Goal: Information Seeking & Learning: Learn about a topic

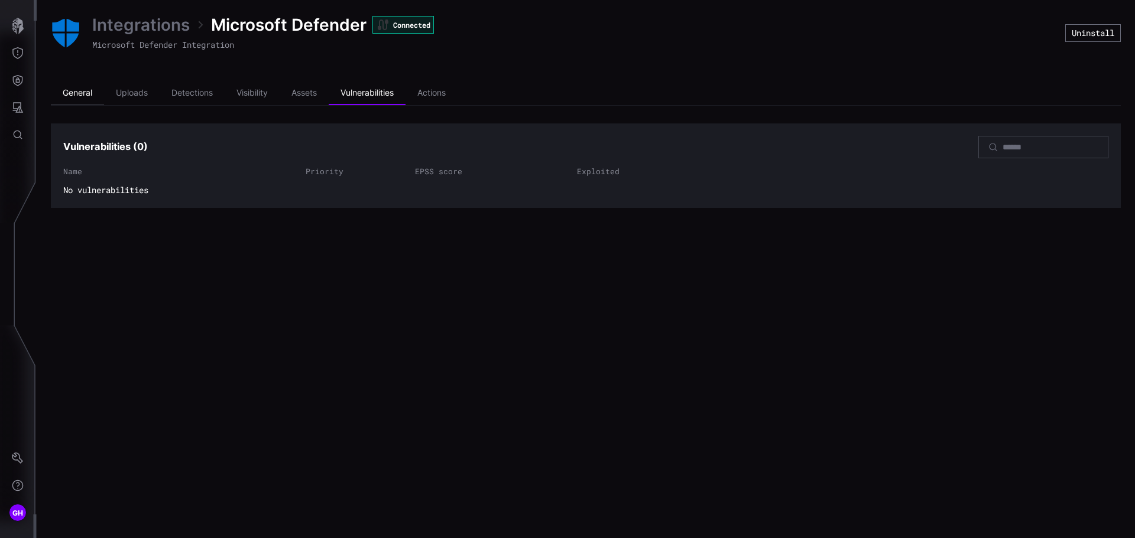
click at [85, 90] on li "General" at bounding box center [77, 94] width 53 height 24
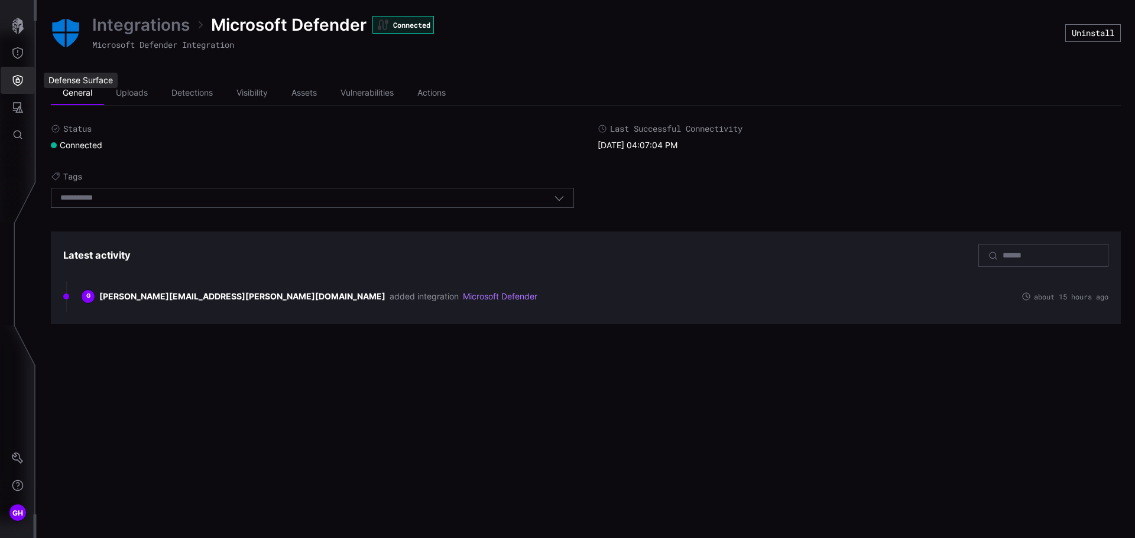
click at [18, 84] on icon "Defense Surface" at bounding box center [18, 80] width 12 height 12
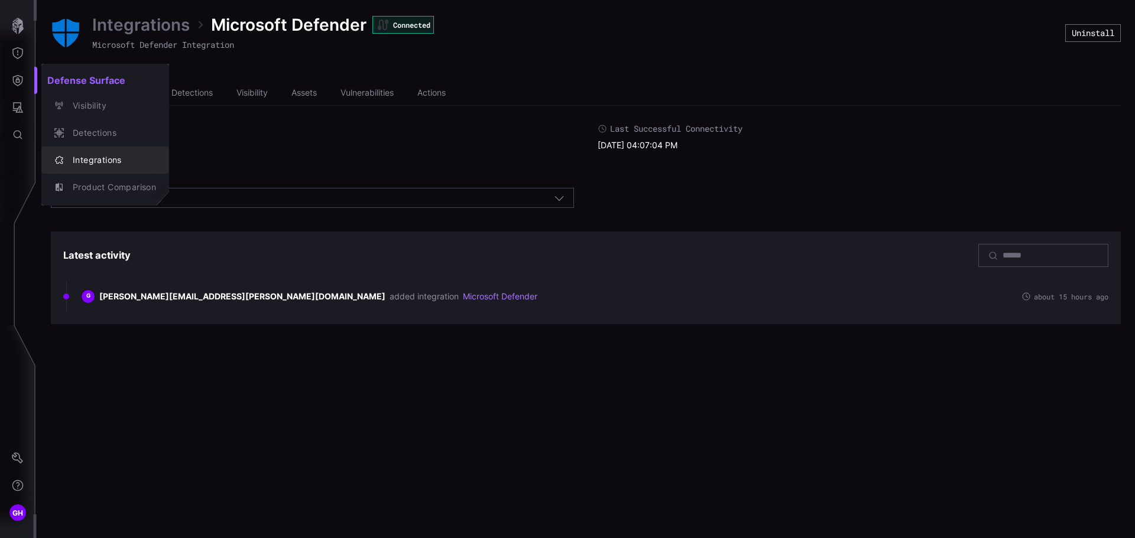
click at [87, 158] on div "Integrations" at bounding box center [111, 160] width 89 height 15
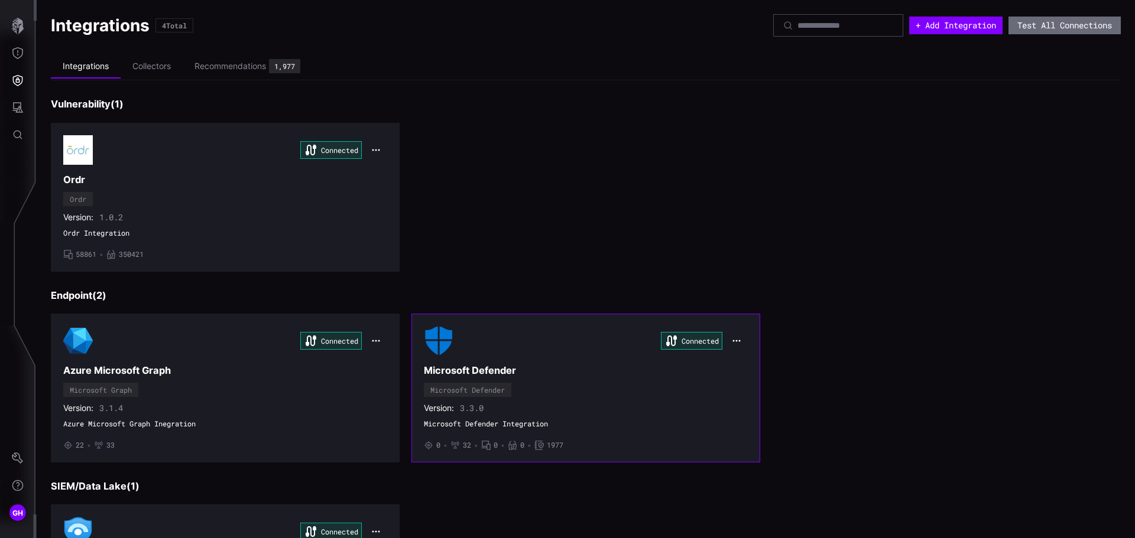
click at [547, 346] on div "Connected" at bounding box center [586, 341] width 324 height 30
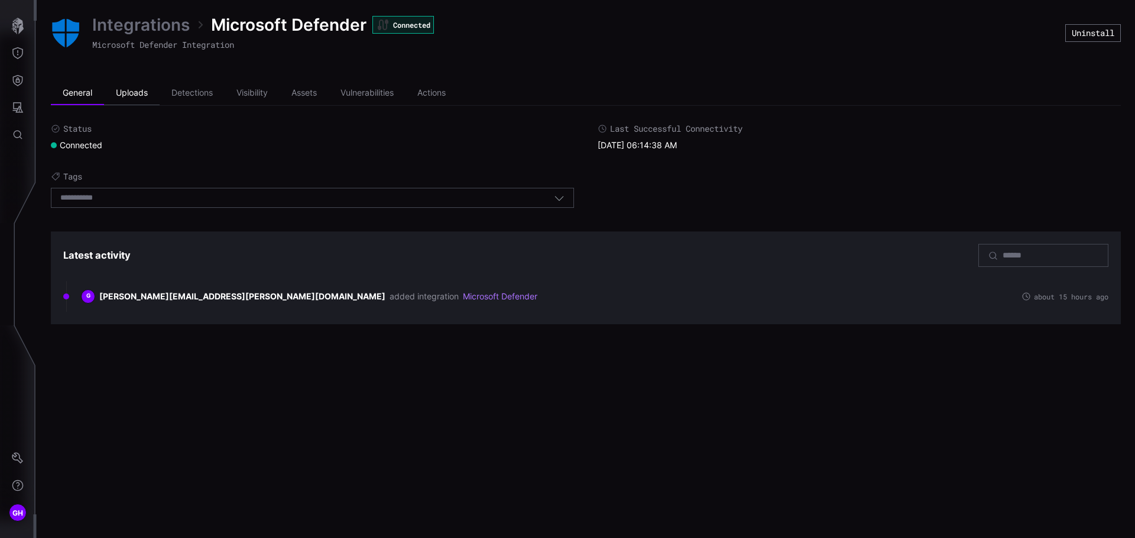
click at [129, 92] on li "Uploads" at bounding box center [132, 94] width 56 height 24
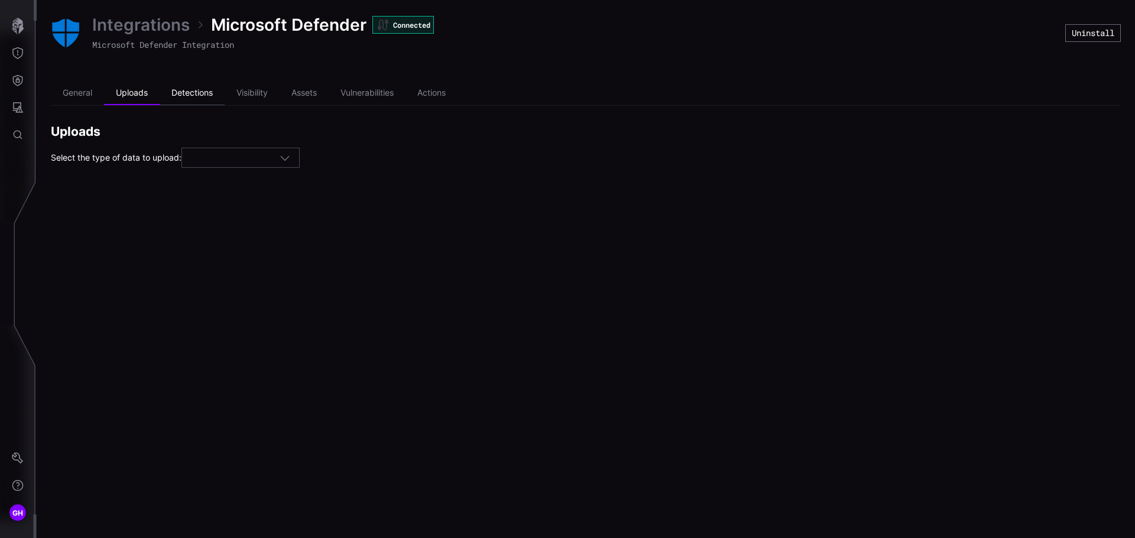
click at [183, 93] on li "Detections" at bounding box center [192, 94] width 65 height 24
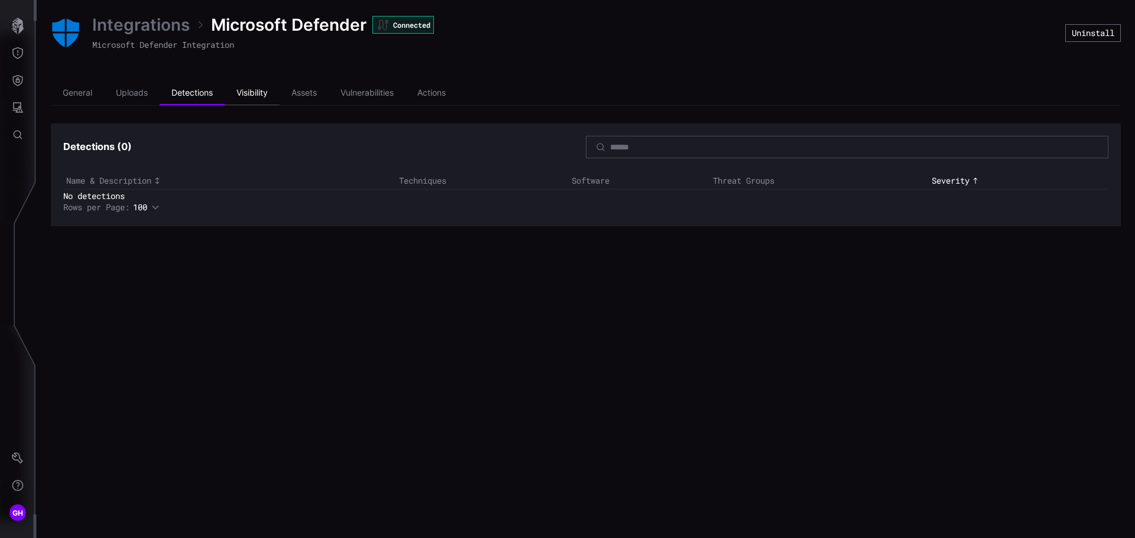
click at [239, 93] on li "Visibility" at bounding box center [252, 94] width 55 height 24
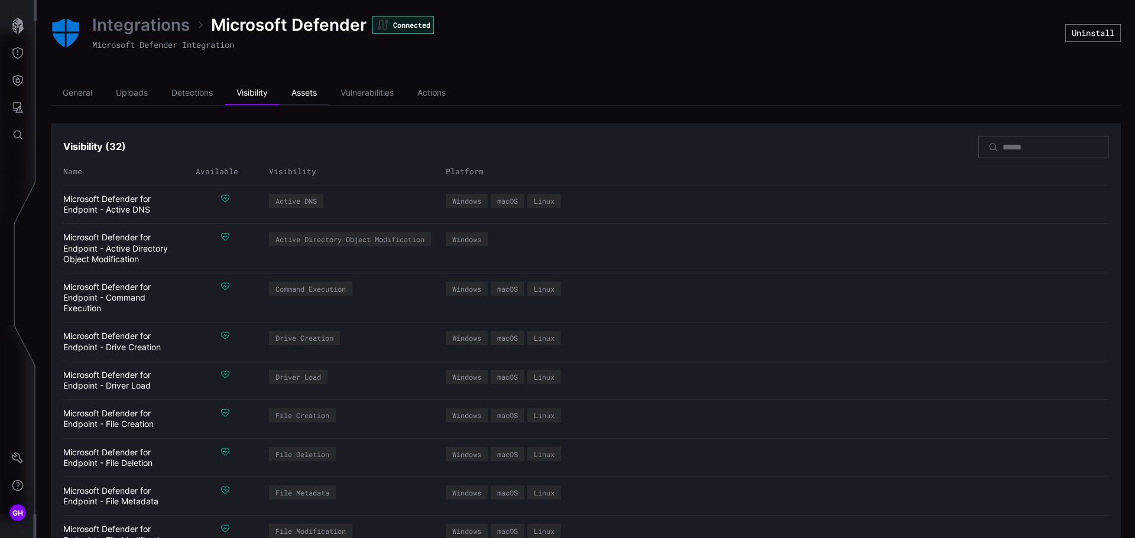
click at [295, 96] on li "Assets" at bounding box center [304, 94] width 49 height 24
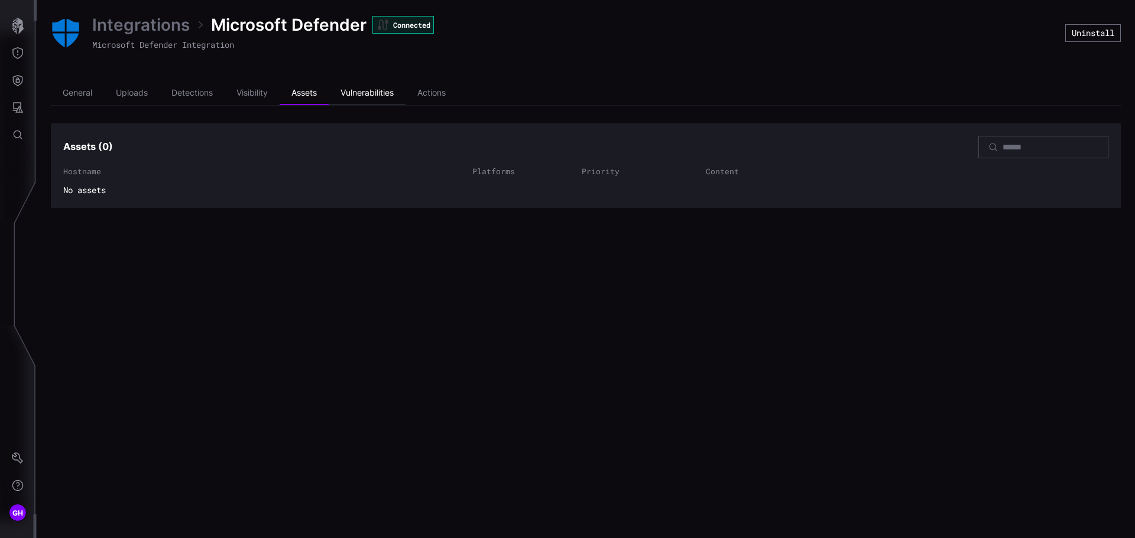
drag, startPoint x: 370, startPoint y: 88, endPoint x: 362, endPoint y: 106, distance: 19.9
click at [370, 90] on li "Vulnerabilities" at bounding box center [367, 94] width 77 height 24
click at [430, 93] on li "Actions" at bounding box center [431, 94] width 52 height 24
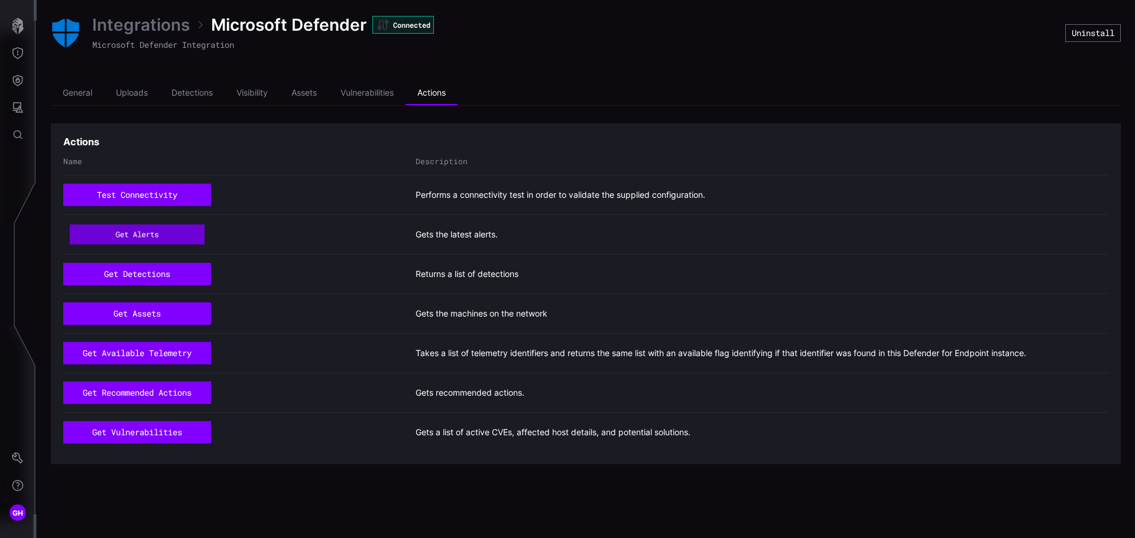
click at [166, 226] on button "get alerts" at bounding box center [137, 235] width 135 height 21
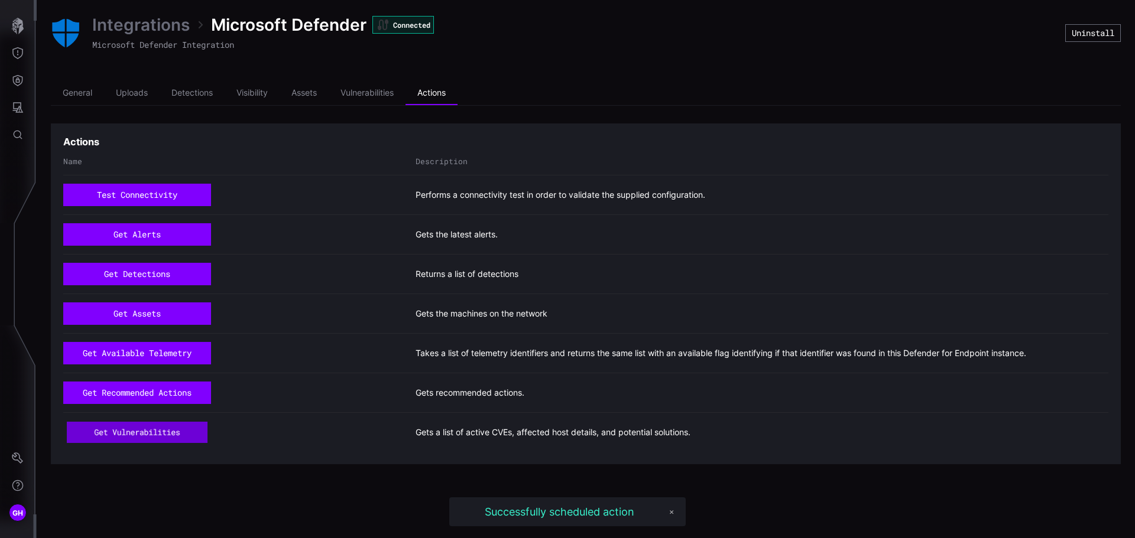
click at [131, 425] on button "get vulnerabilities" at bounding box center [137, 432] width 141 height 21
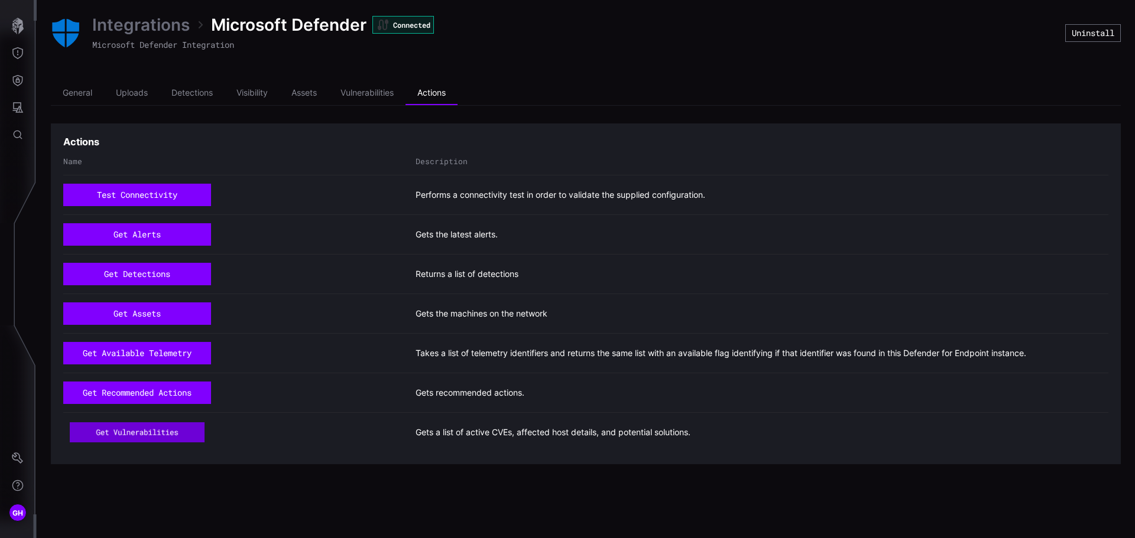
click at [159, 434] on button "get vulnerabilities" at bounding box center [137, 433] width 135 height 21
click at [91, 92] on li "General" at bounding box center [77, 94] width 53 height 24
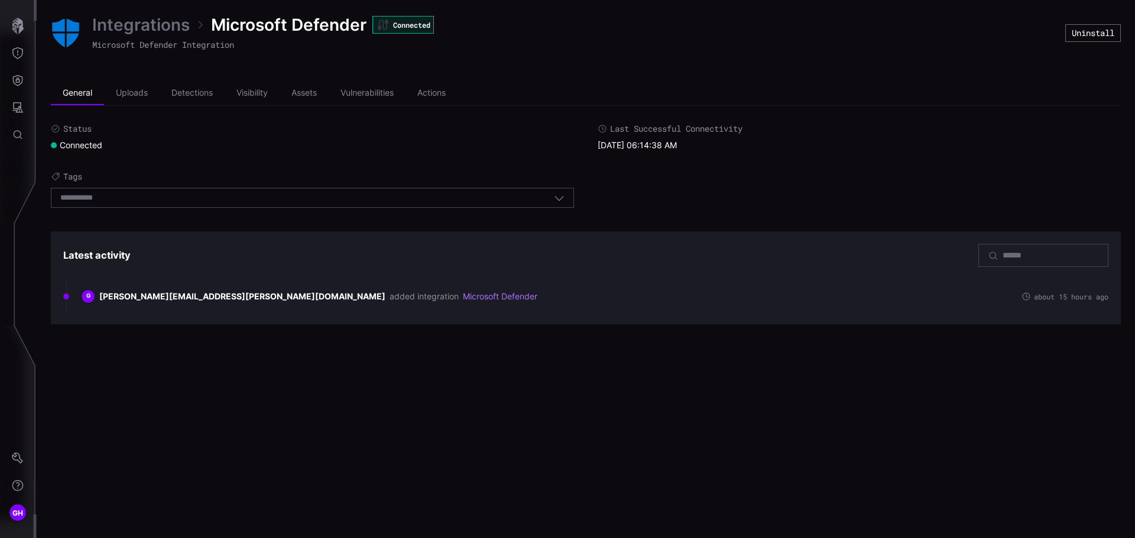
click at [242, 217] on div "Status Connected Last Successful Connectivity [DATE] 06:14:38 AM Tags Select ta…" at bounding box center [586, 224] width 1070 height 201
click at [235, 193] on div "Select tags" at bounding box center [306, 198] width 493 height 11
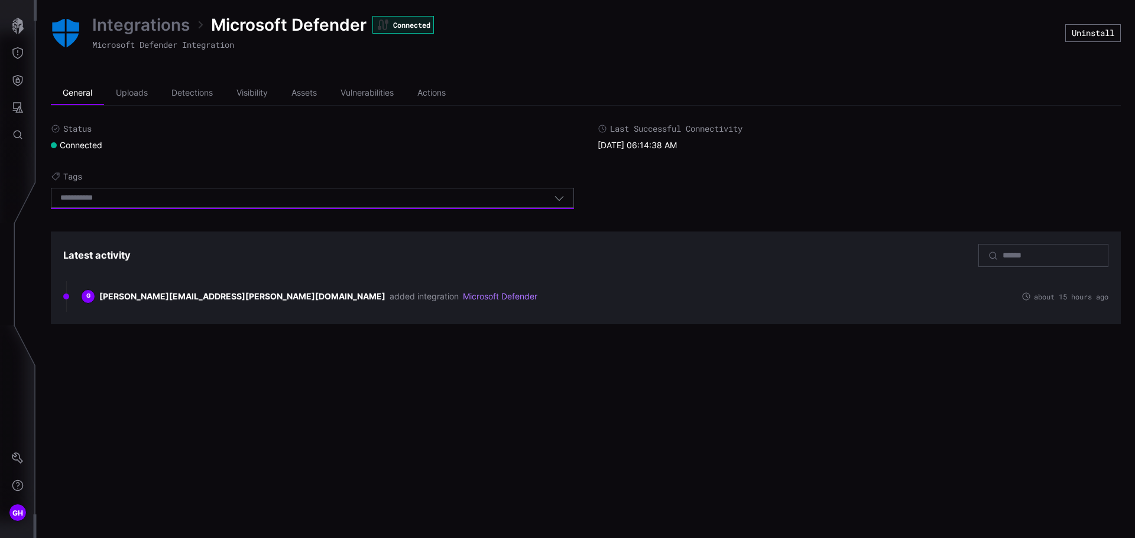
click at [561, 196] on icon "button" at bounding box center [559, 198] width 11 height 11
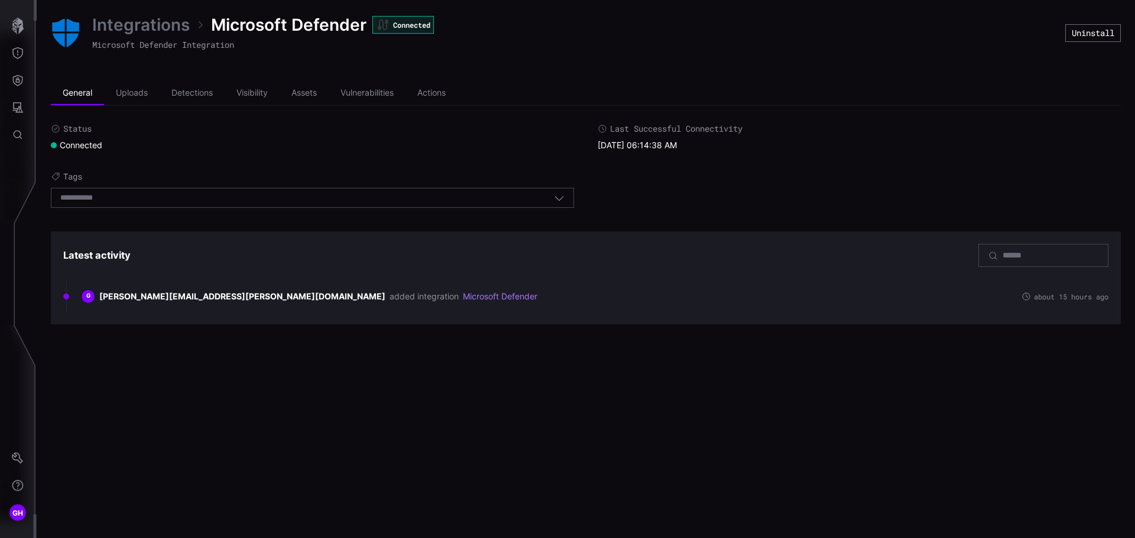
click at [561, 196] on icon "button" at bounding box center [559, 198] width 11 height 11
click at [142, 92] on li "Uploads" at bounding box center [132, 94] width 56 height 24
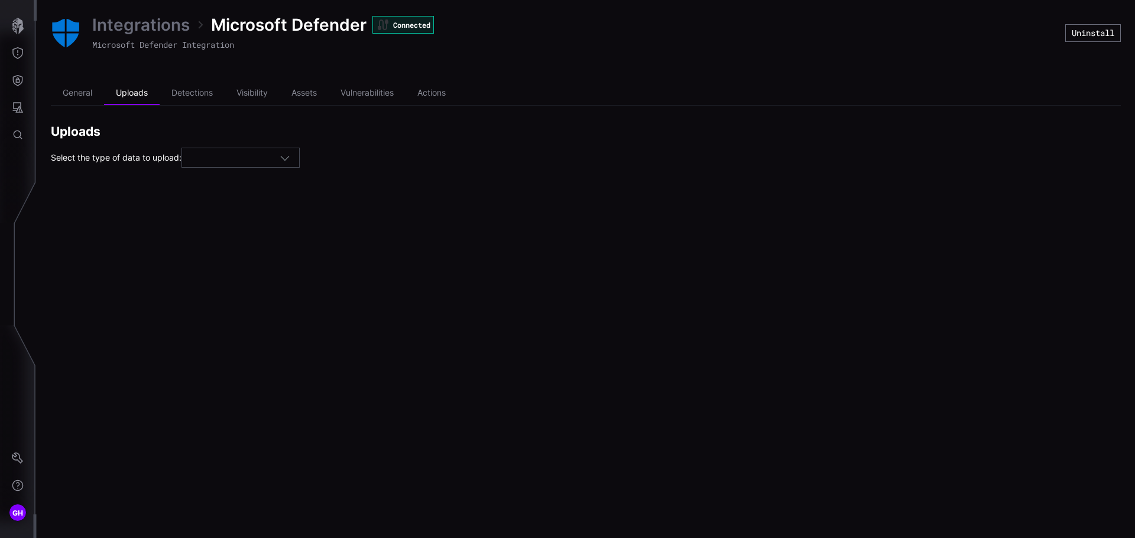
click at [223, 163] on div at bounding box center [235, 157] width 89 height 11
click at [223, 176] on div "Assets" at bounding box center [245, 176] width 105 height 11
type input "******"
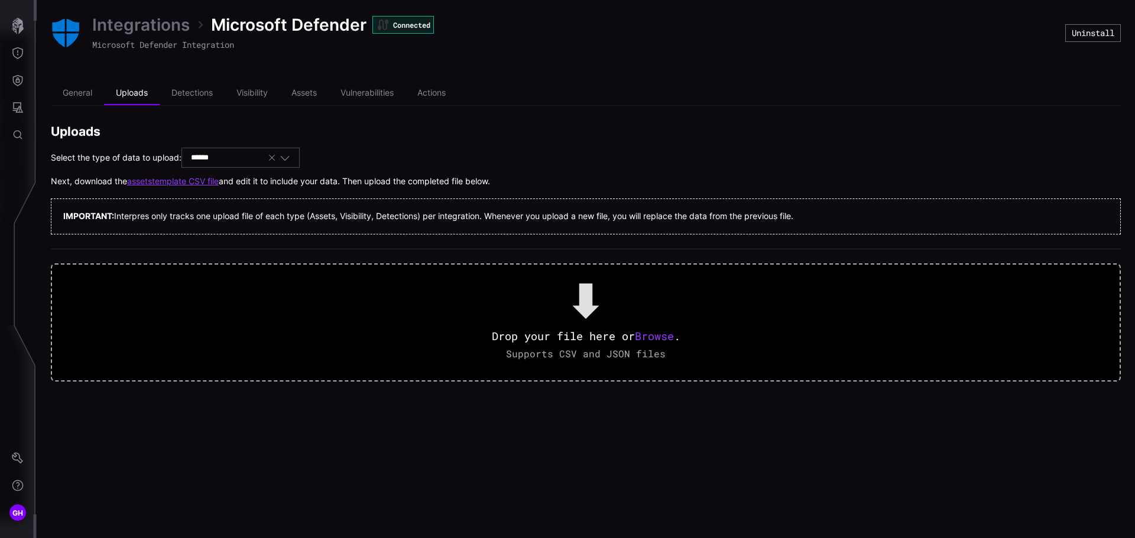
click at [275, 157] on icon "button" at bounding box center [271, 157] width 9 height 9
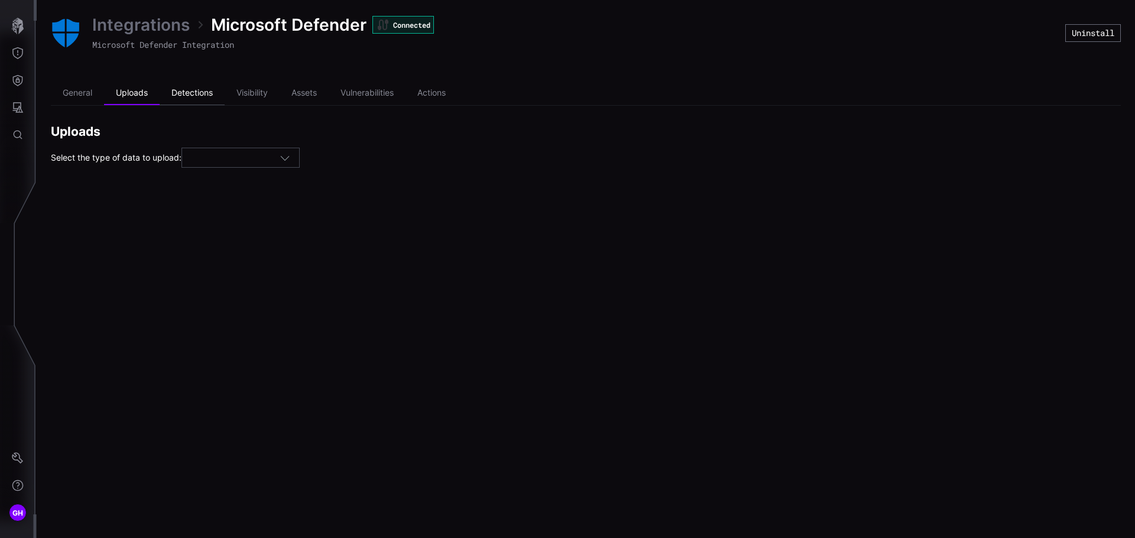
click at [206, 89] on li "Detections" at bounding box center [192, 94] width 65 height 24
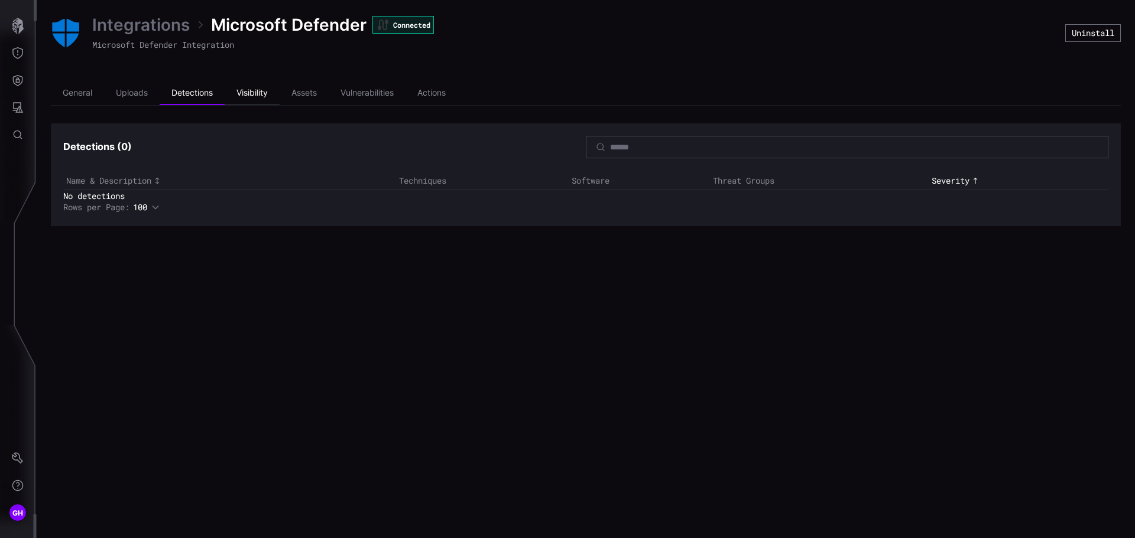
click at [252, 94] on li "Visibility" at bounding box center [252, 94] width 55 height 24
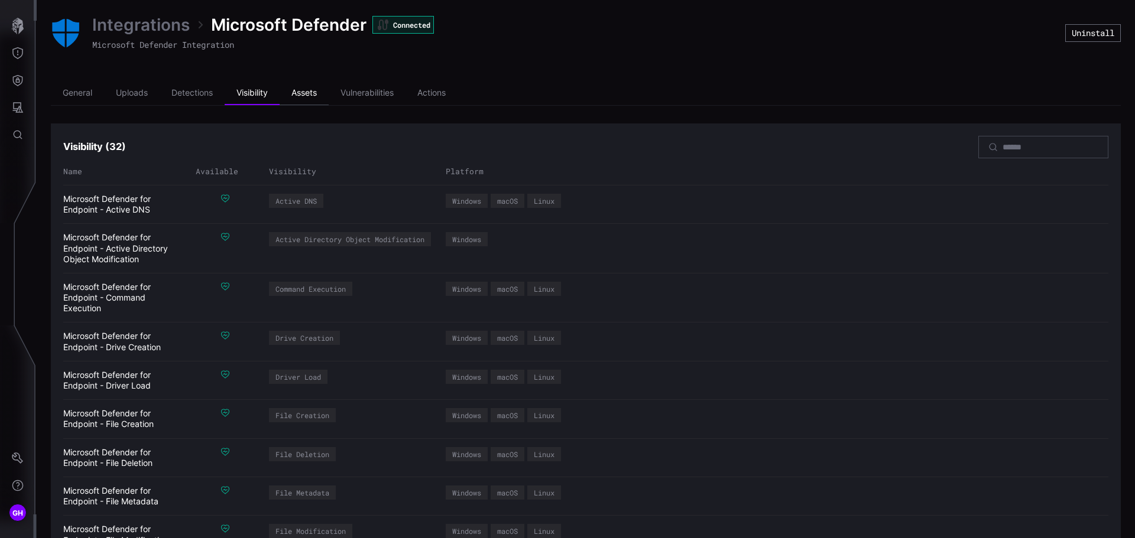
click at [302, 91] on li "Assets" at bounding box center [304, 94] width 49 height 24
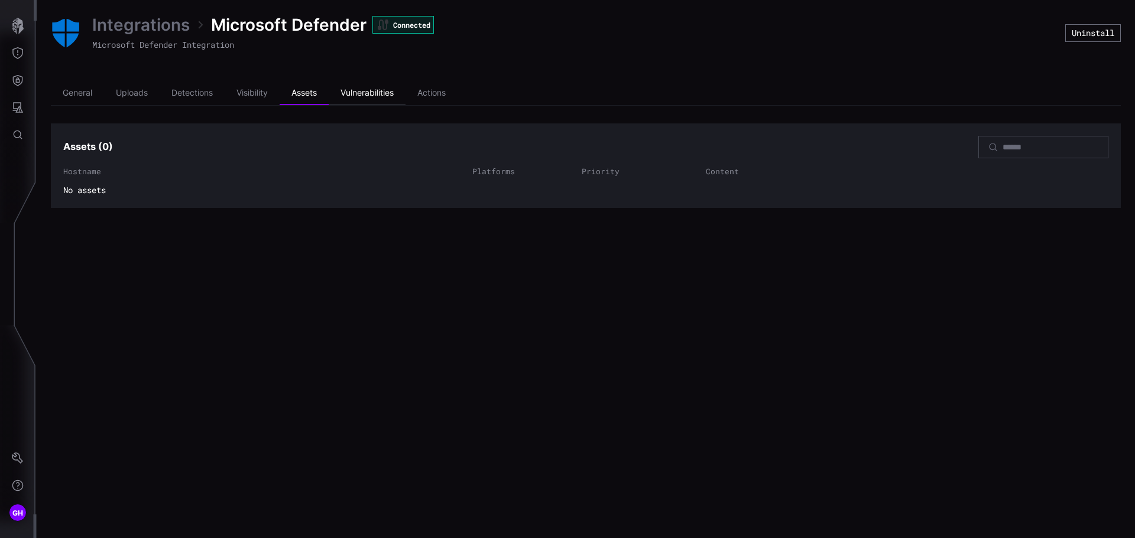
click at [360, 90] on li "Vulnerabilities" at bounding box center [367, 94] width 77 height 24
click at [448, 94] on li "Actions" at bounding box center [431, 94] width 52 height 24
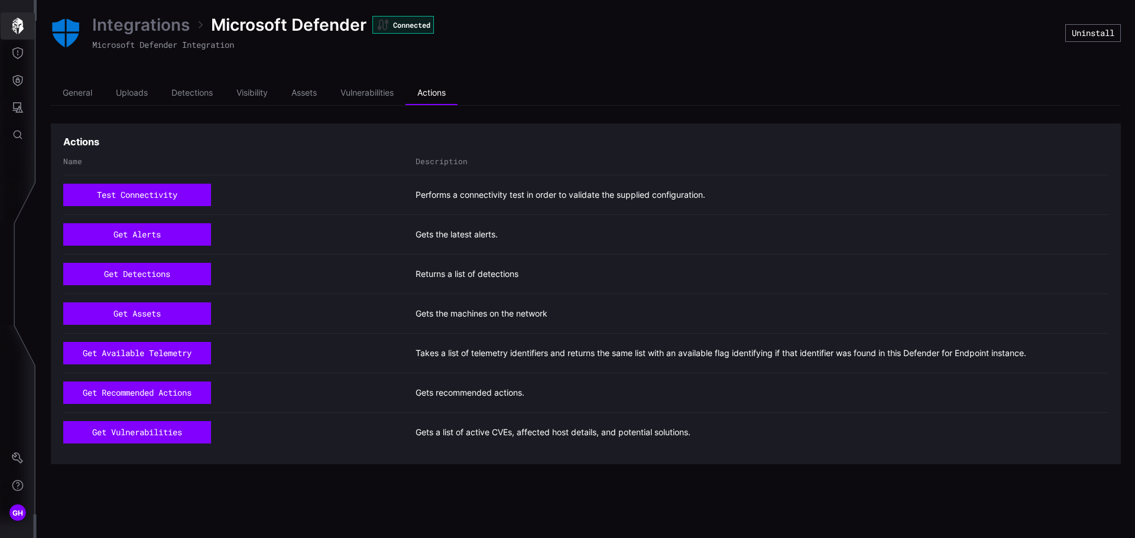
click at [23, 32] on icon "button" at bounding box center [17, 26] width 17 height 17
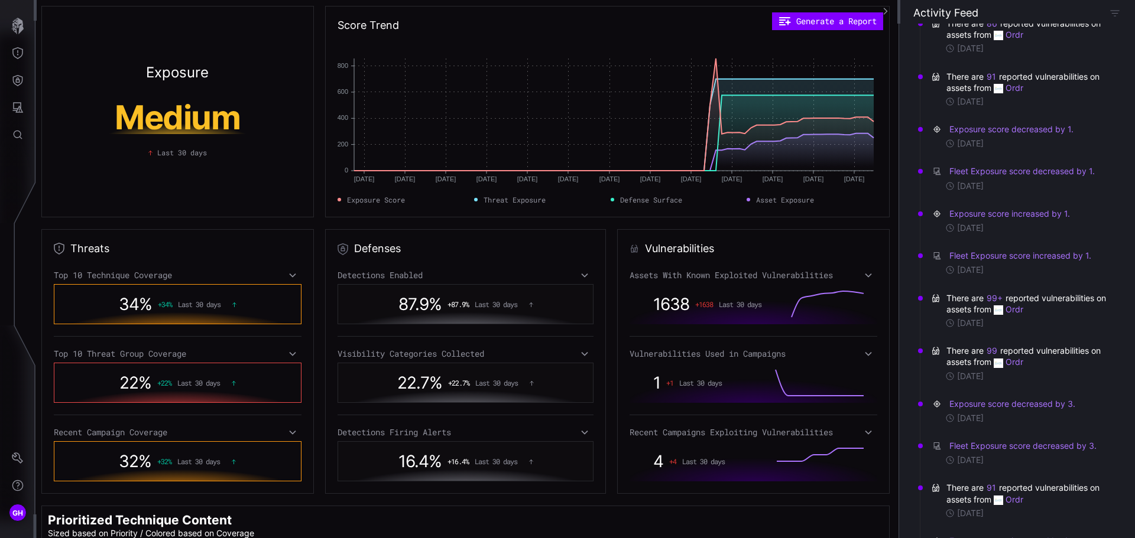
scroll to position [1123, 0]
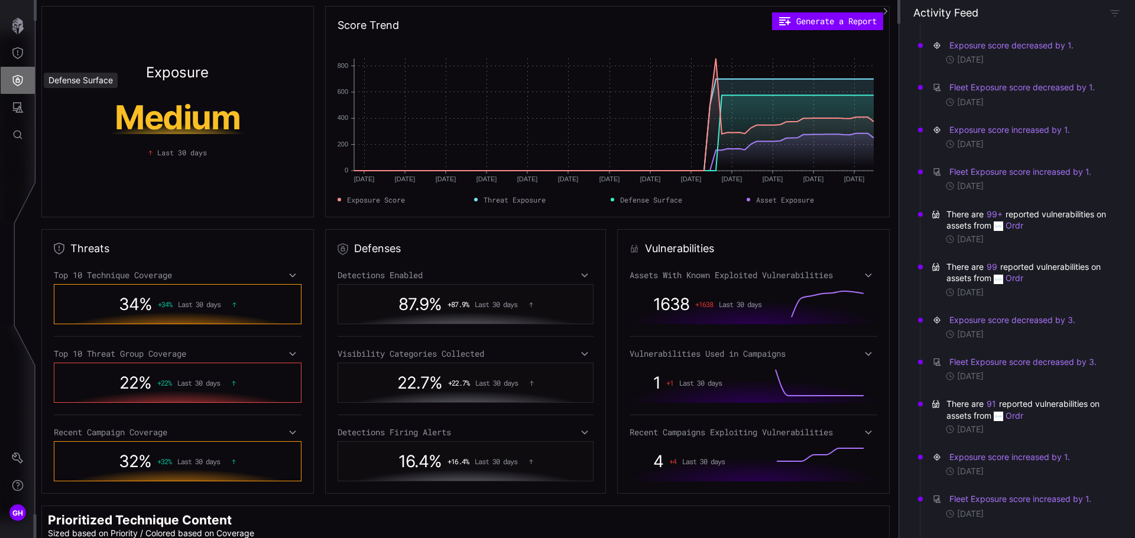
click at [19, 74] on button "Defense Surface" at bounding box center [18, 80] width 34 height 27
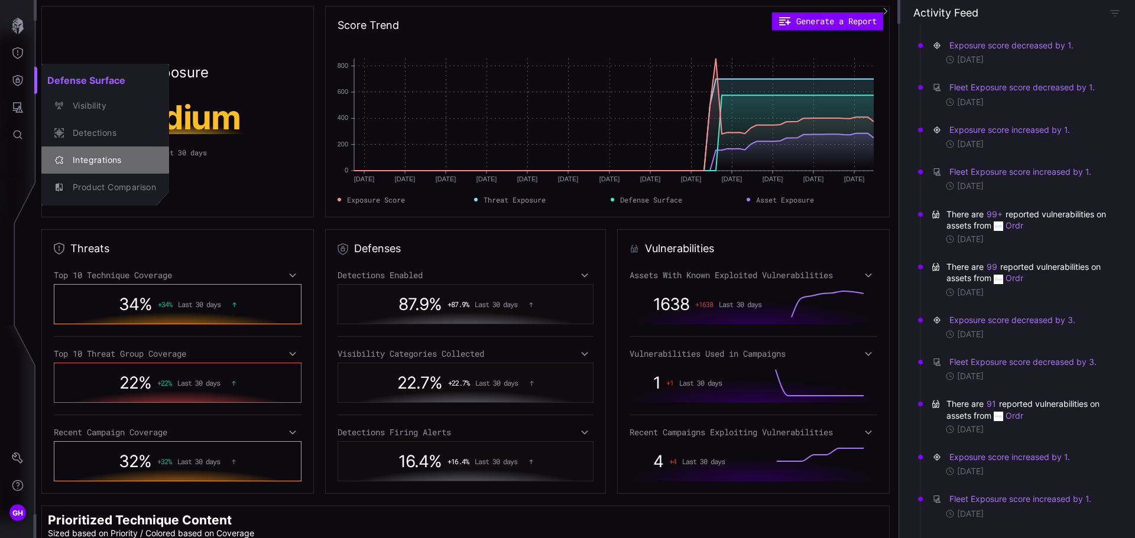
click at [90, 156] on div "Integrations" at bounding box center [111, 160] width 89 height 15
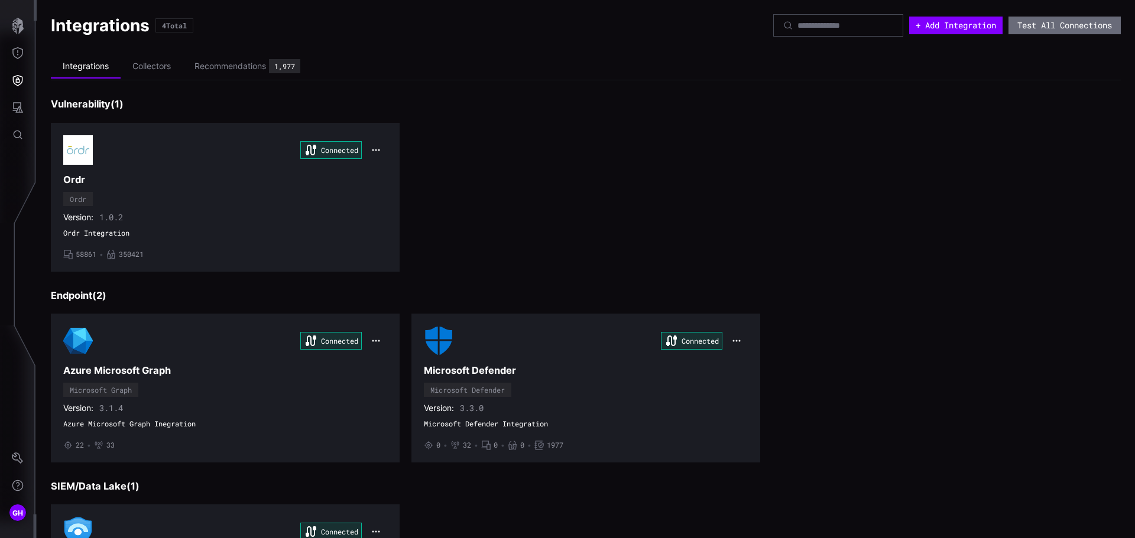
click at [188, 368] on h3 "Azure Microsoft Graph" at bounding box center [225, 371] width 324 height 12
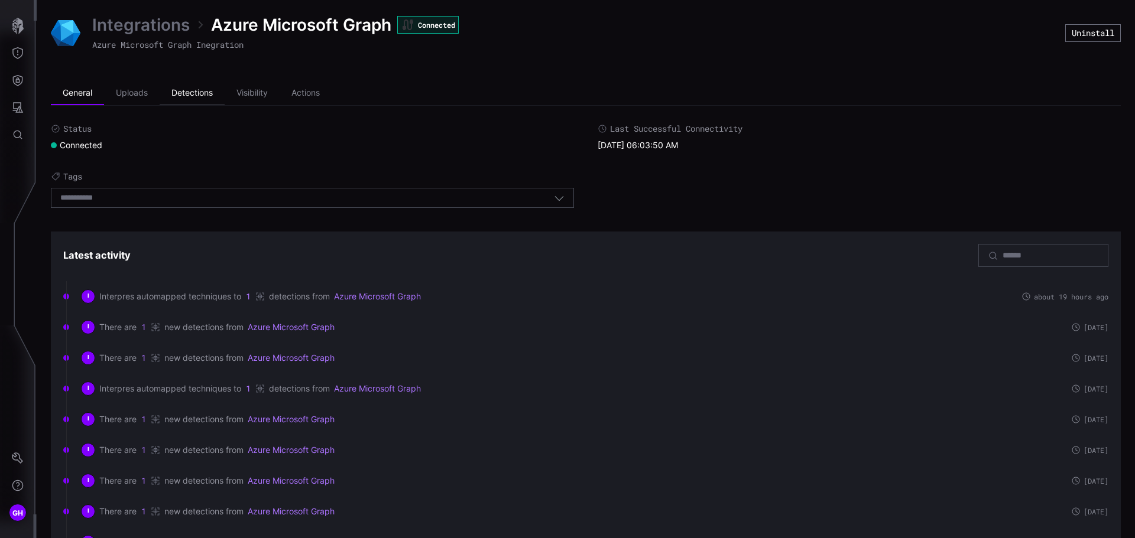
click at [189, 92] on li "Detections" at bounding box center [192, 94] width 65 height 24
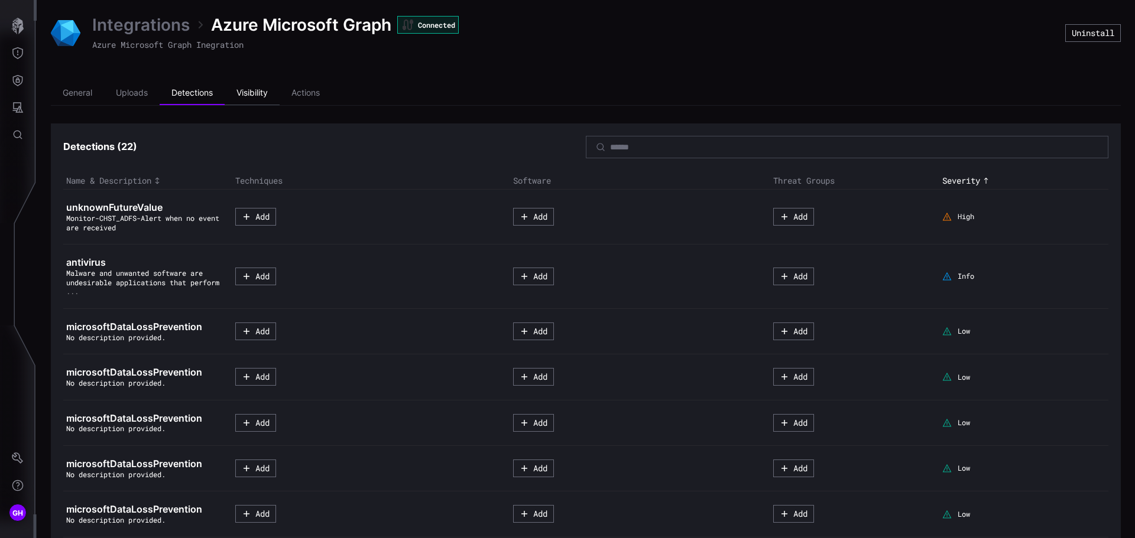
click at [253, 89] on li "Visibility" at bounding box center [252, 94] width 55 height 24
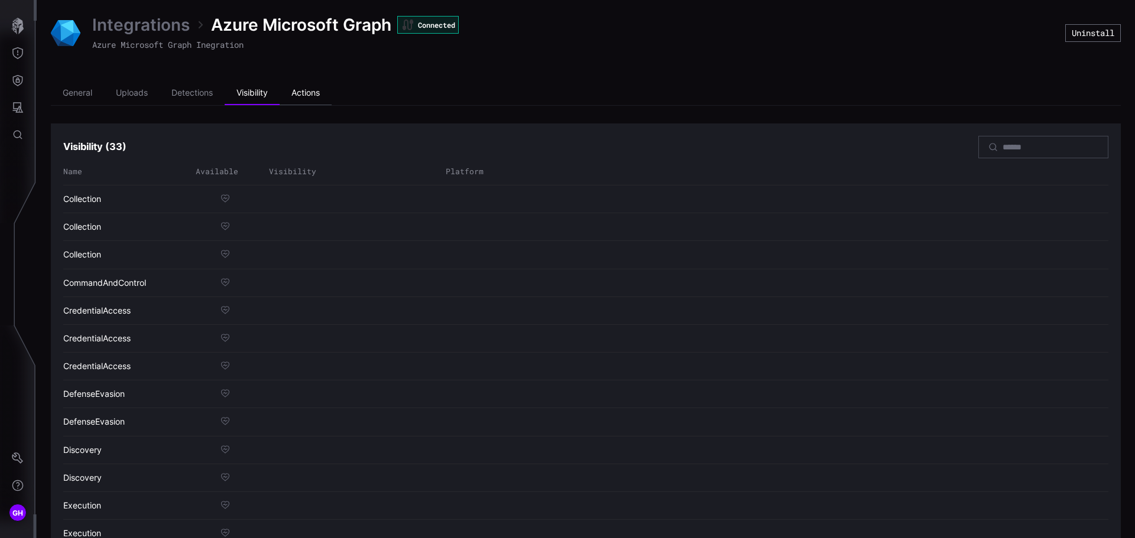
click at [299, 92] on li "Actions" at bounding box center [306, 94] width 52 height 24
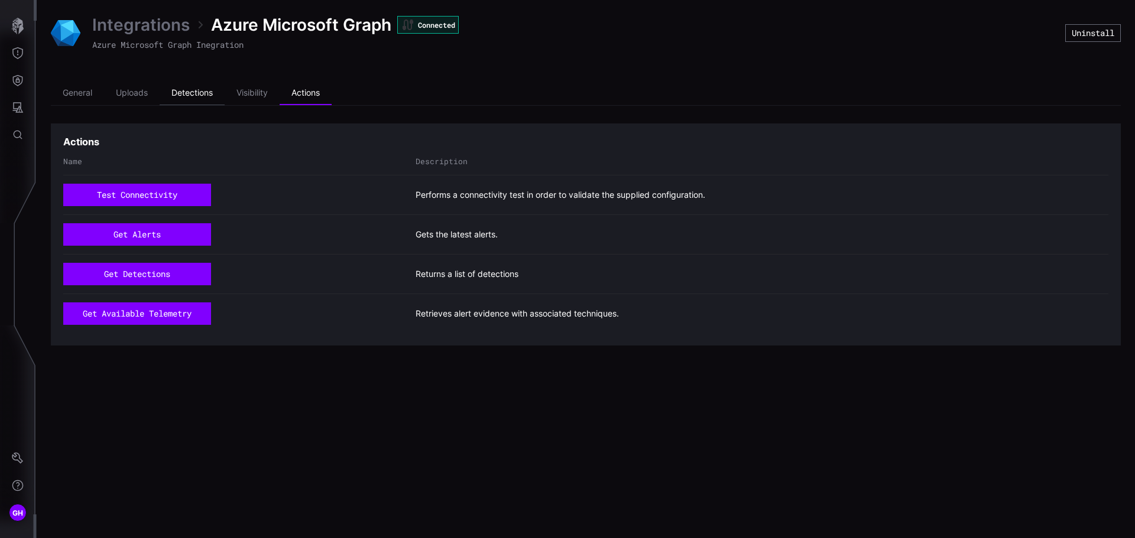
click at [196, 92] on li "Detections" at bounding box center [192, 94] width 65 height 24
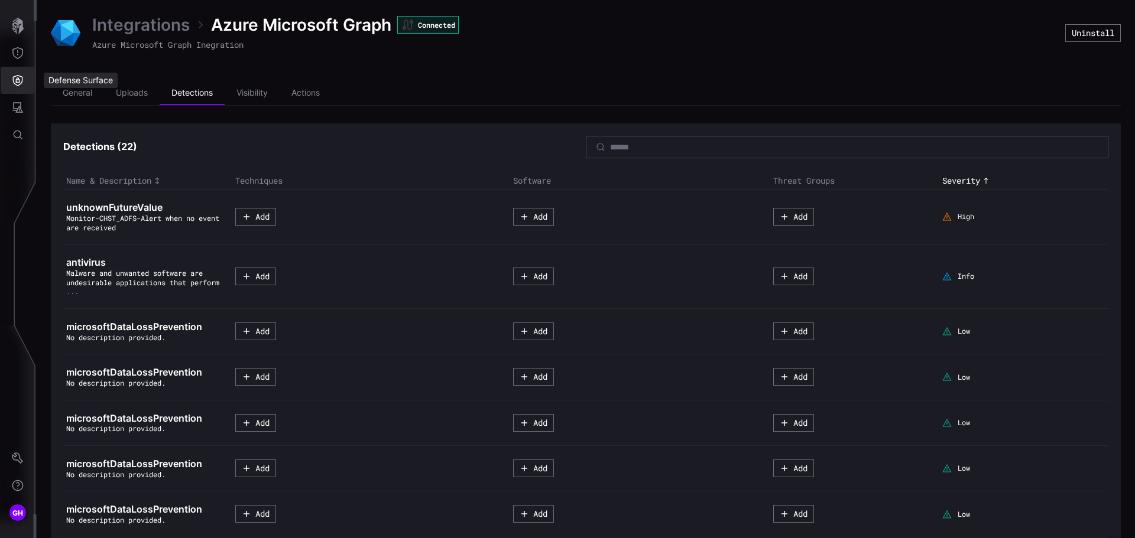
click at [19, 82] on icon "Defense Surface" at bounding box center [18, 80] width 12 height 12
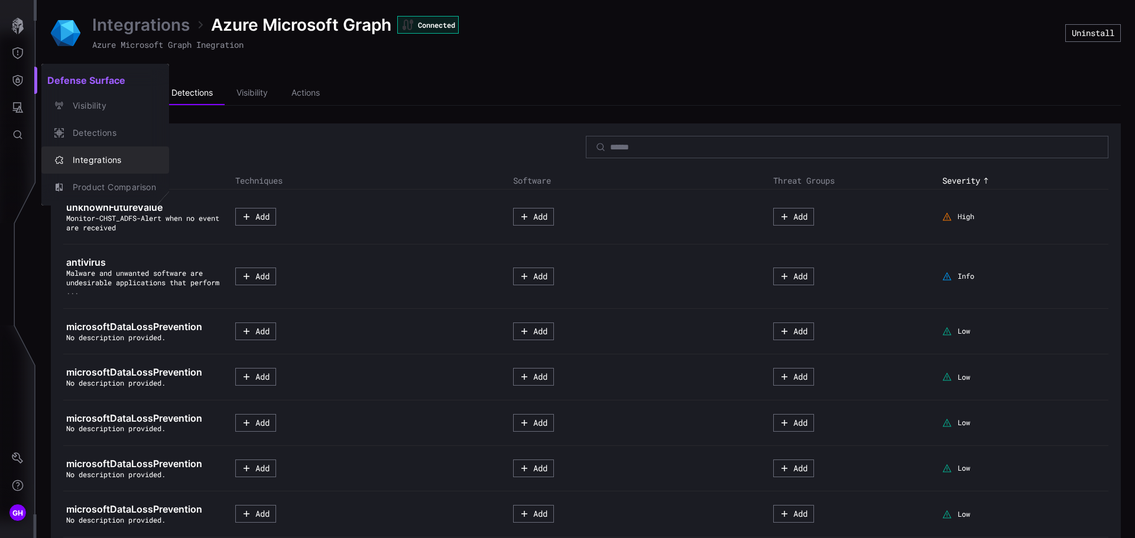
click at [76, 154] on div "Integrations" at bounding box center [111, 160] width 89 height 15
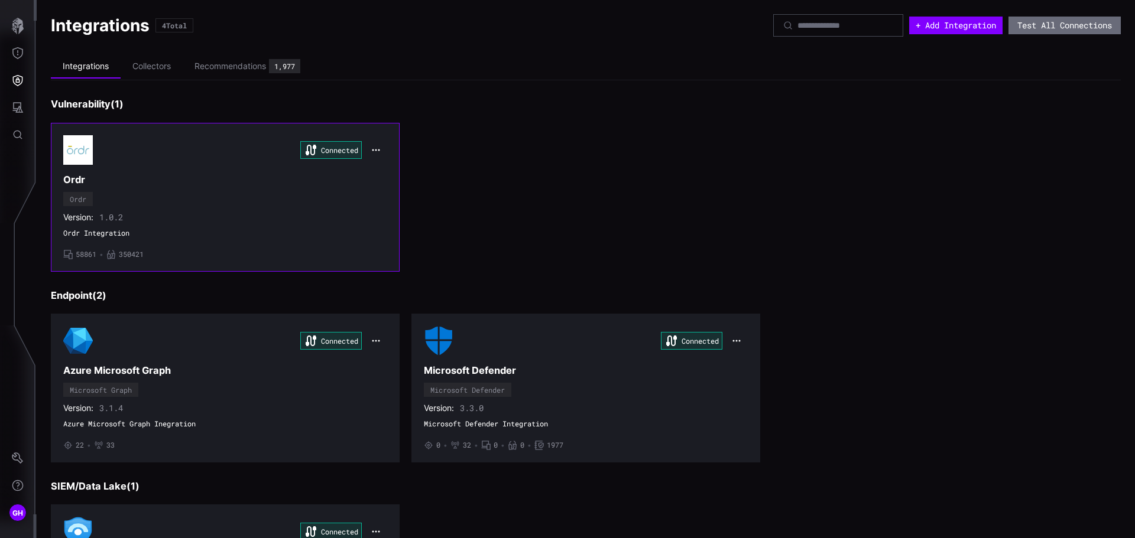
click at [148, 216] on div "Version: 1.0.2" at bounding box center [225, 217] width 324 height 11
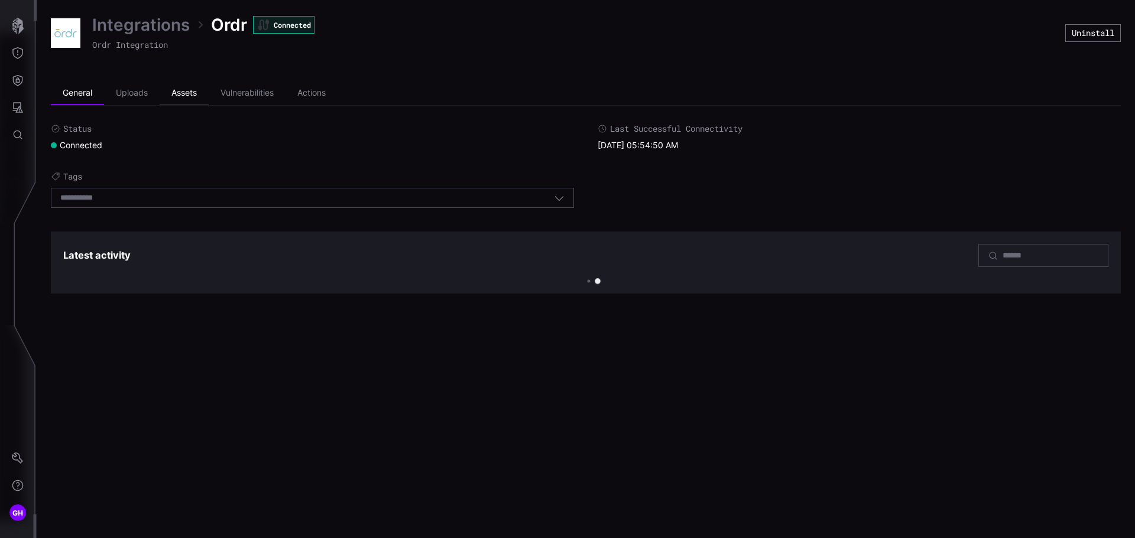
click at [176, 93] on li "Assets" at bounding box center [184, 94] width 49 height 24
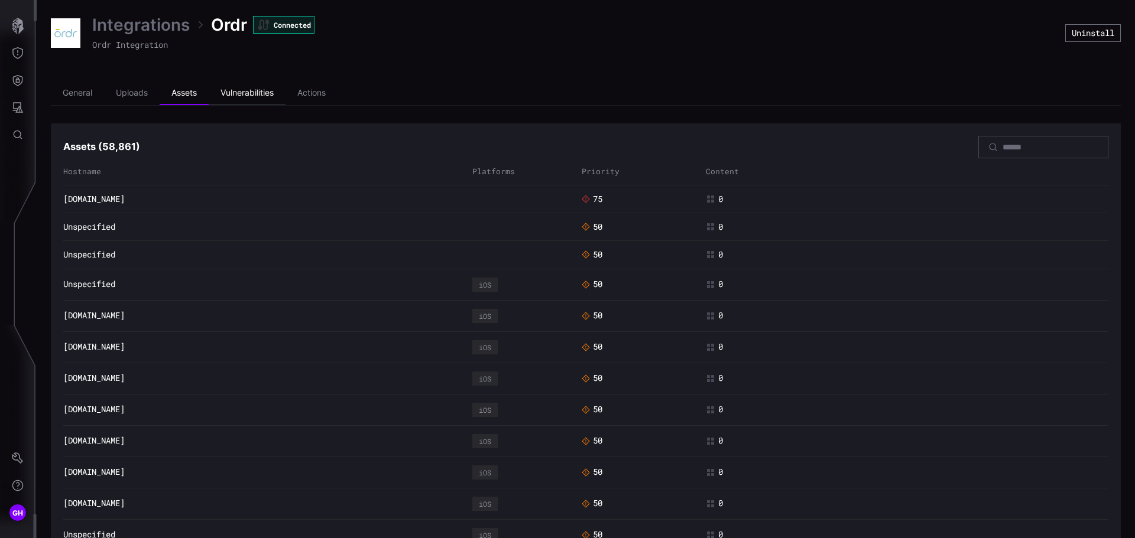
click at [232, 89] on li "Vulnerabilities" at bounding box center [247, 94] width 77 height 24
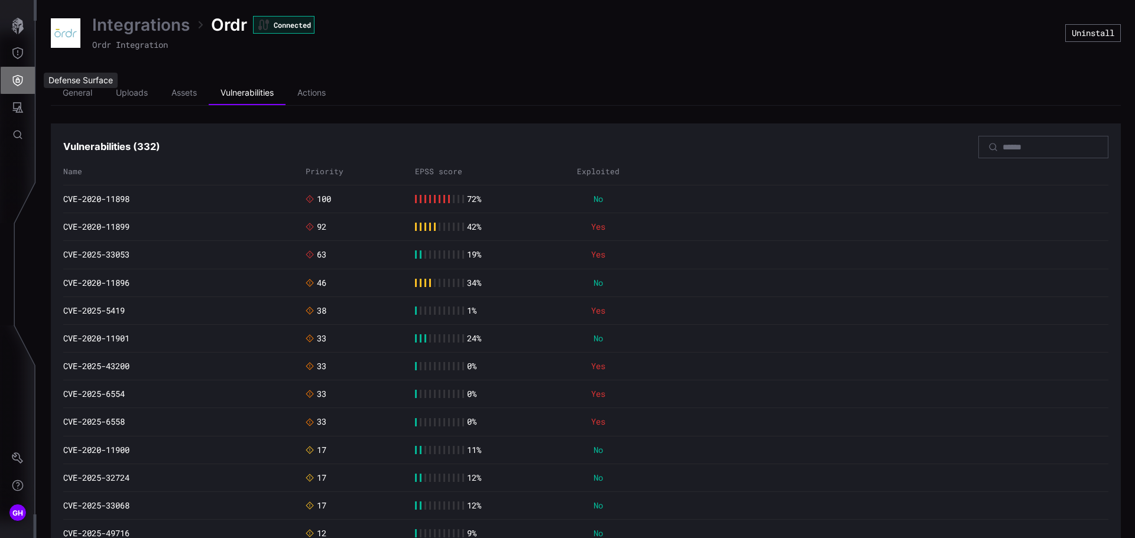
click at [20, 74] on icon "Defense Surface" at bounding box center [18, 80] width 12 height 12
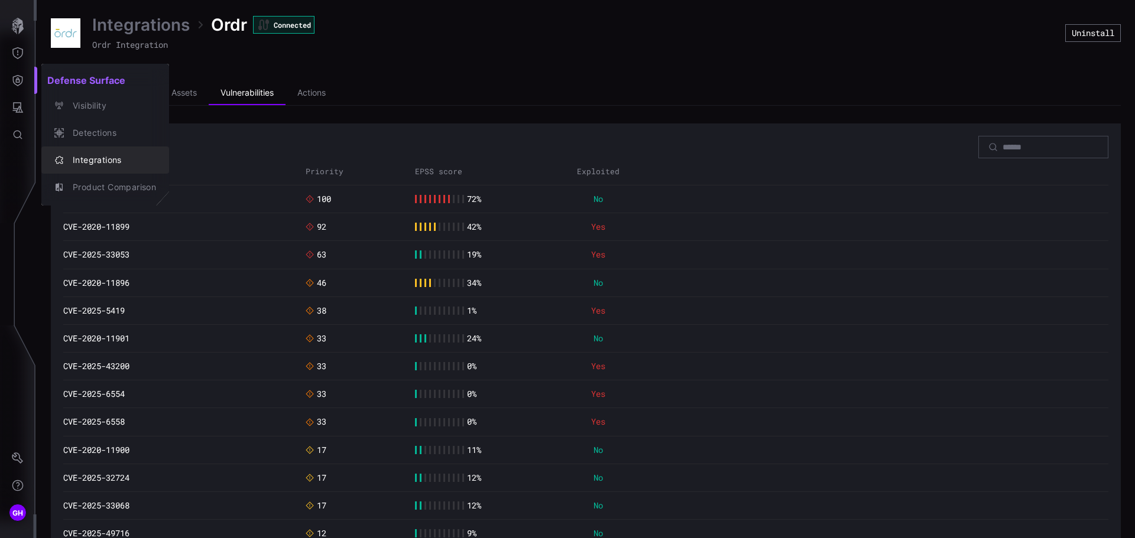
click at [77, 157] on div "Integrations" at bounding box center [111, 160] width 89 height 15
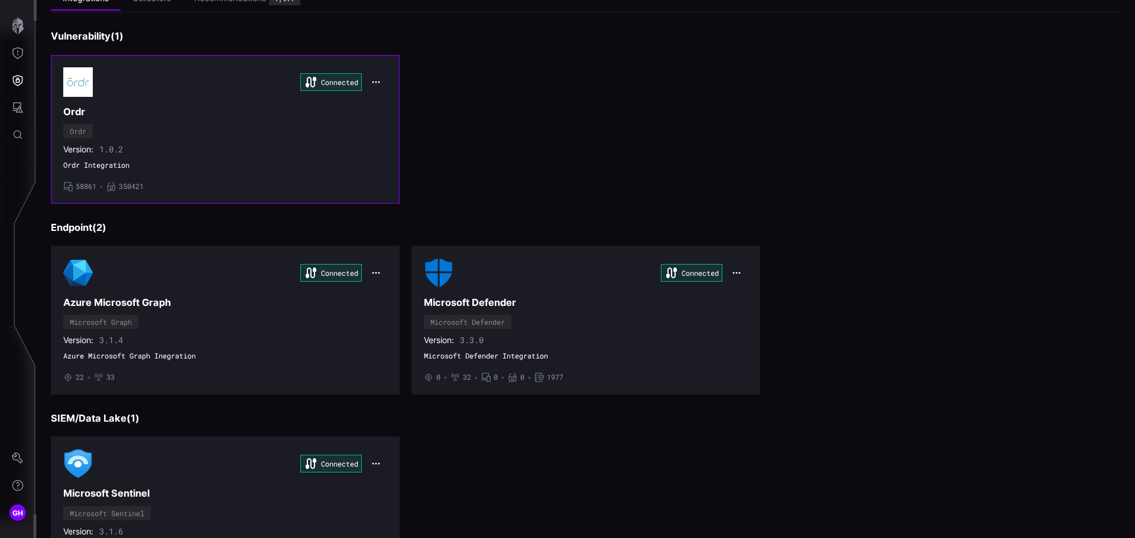
scroll to position [147, 0]
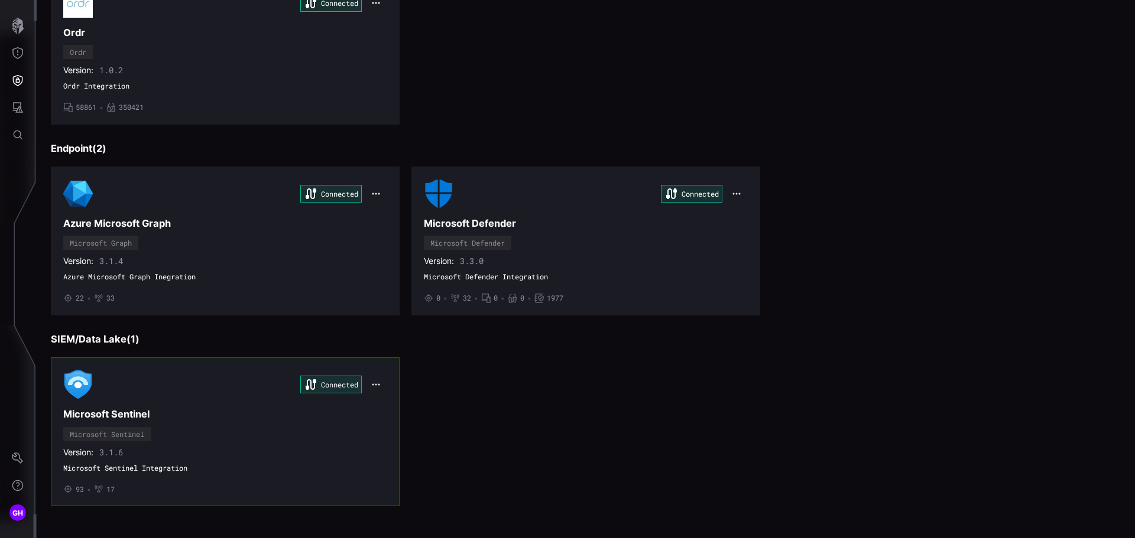
click at [154, 440] on div "Connected Microsoft Sentinel Microsoft Sentinel Version: 3.1.6 Microsoft Sentin…" at bounding box center [225, 432] width 324 height 124
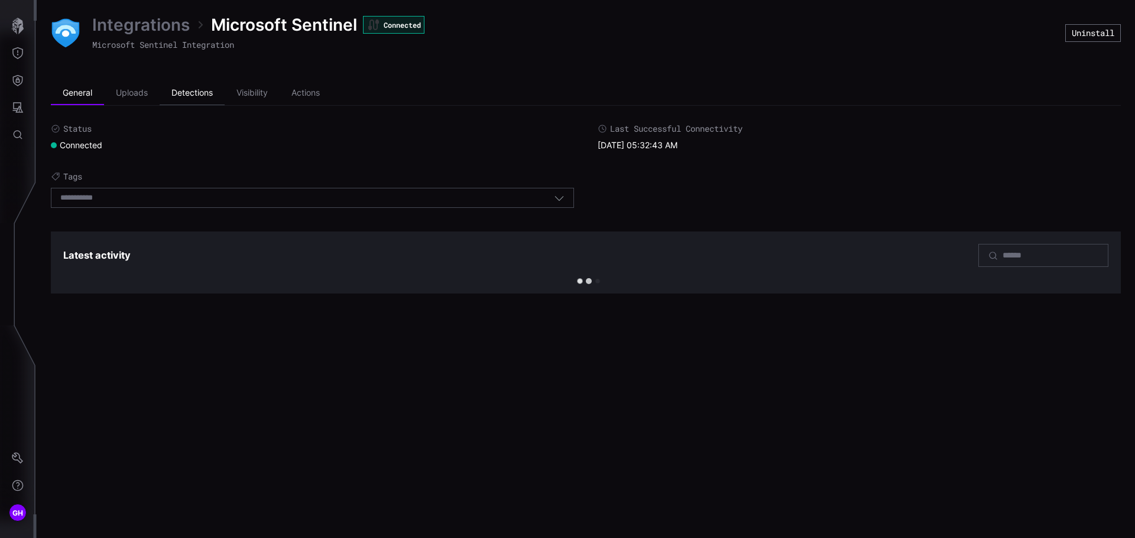
click at [187, 90] on li "Detections" at bounding box center [192, 94] width 65 height 24
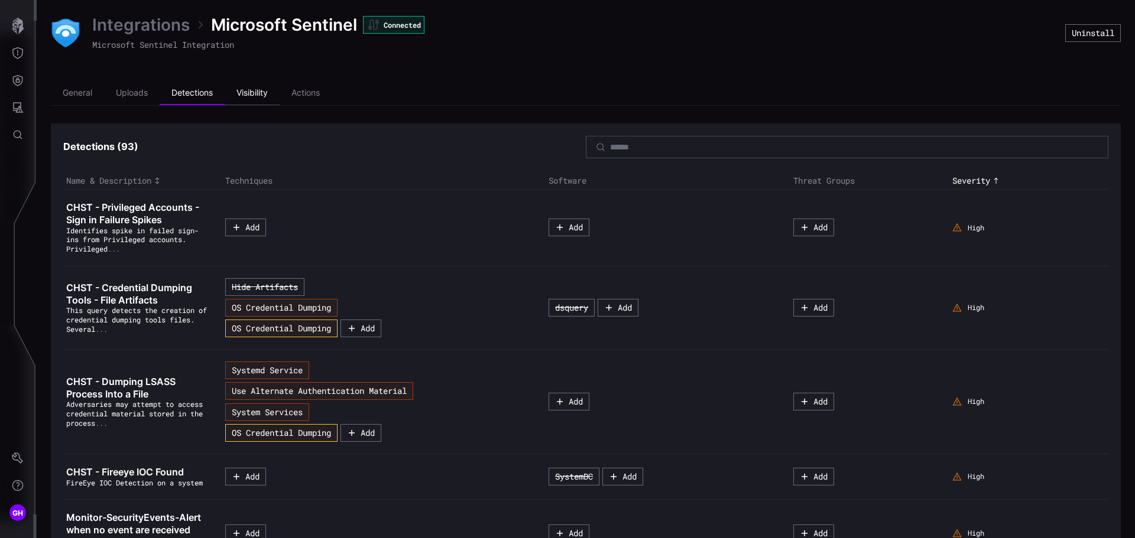
click at [258, 93] on li "Visibility" at bounding box center [252, 94] width 55 height 24
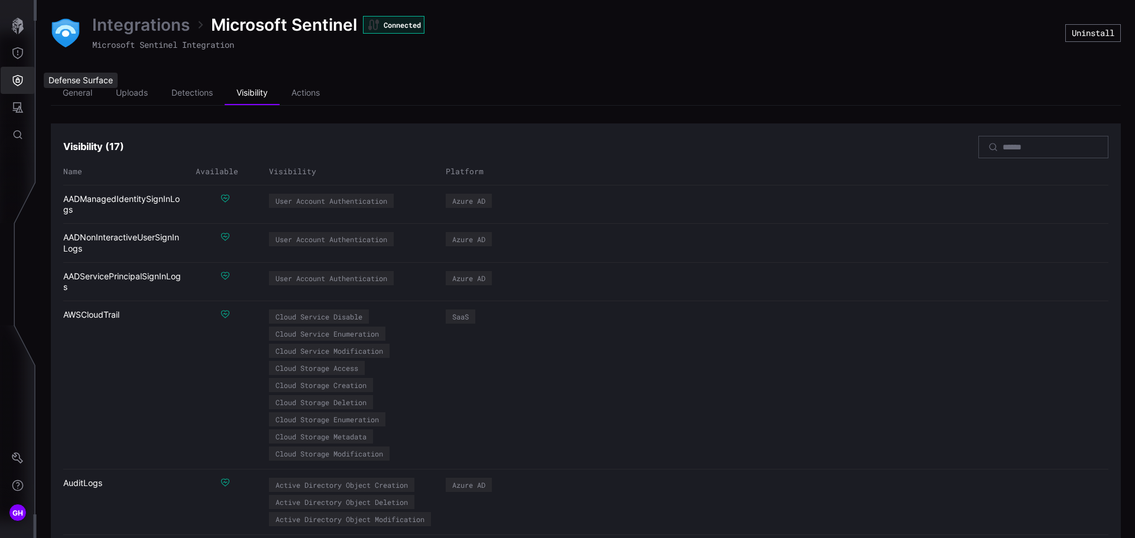
click at [21, 78] on icon "Defense Surface" at bounding box center [18, 80] width 12 height 12
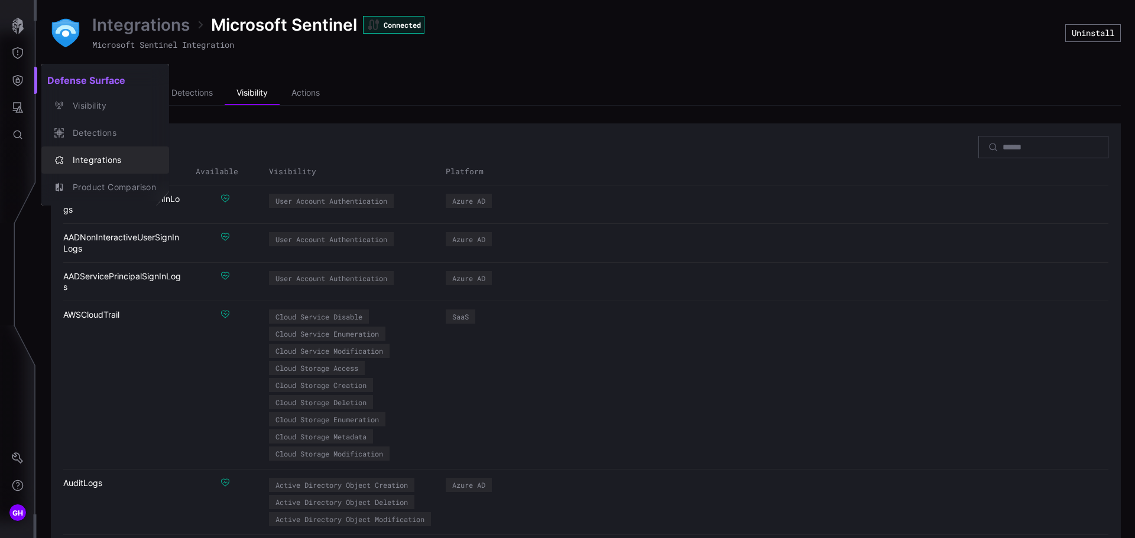
click at [109, 157] on div "Integrations" at bounding box center [111, 160] width 89 height 15
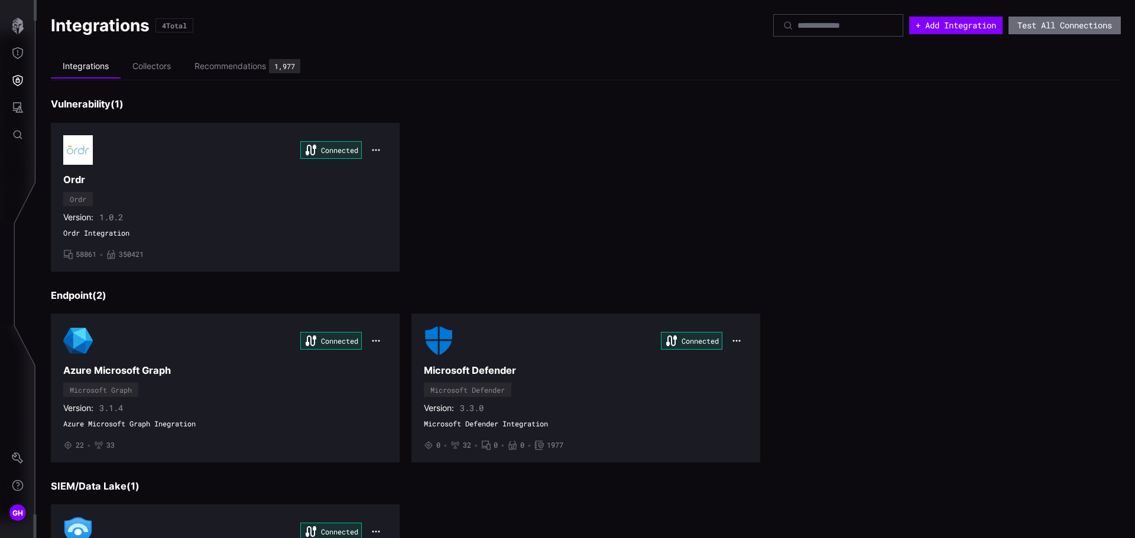
click at [493, 385] on div "Microsoft Defender" at bounding box center [467, 390] width 87 height 14
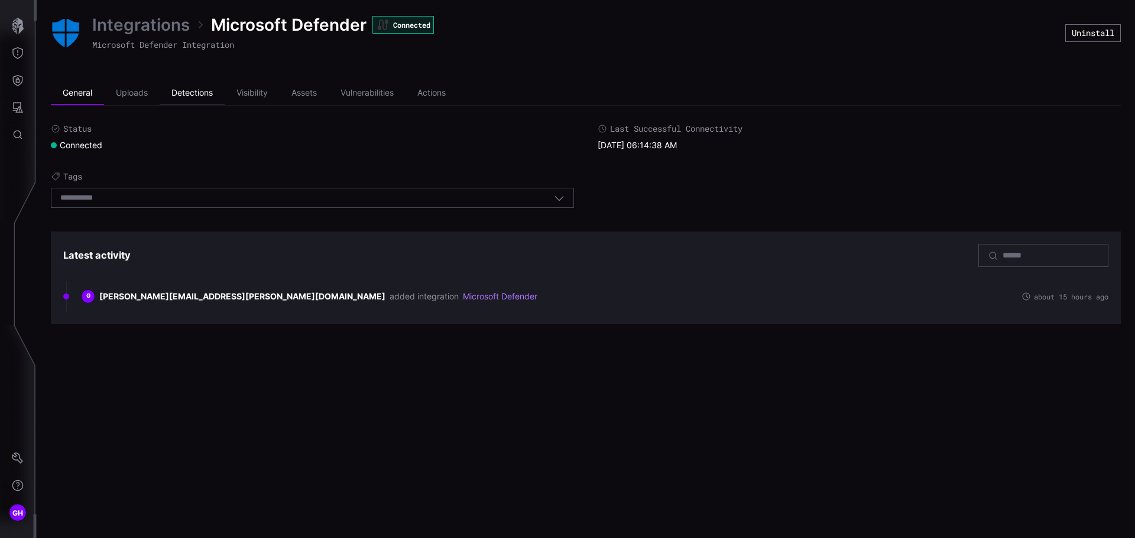
click at [200, 95] on li "Detections" at bounding box center [192, 94] width 65 height 24
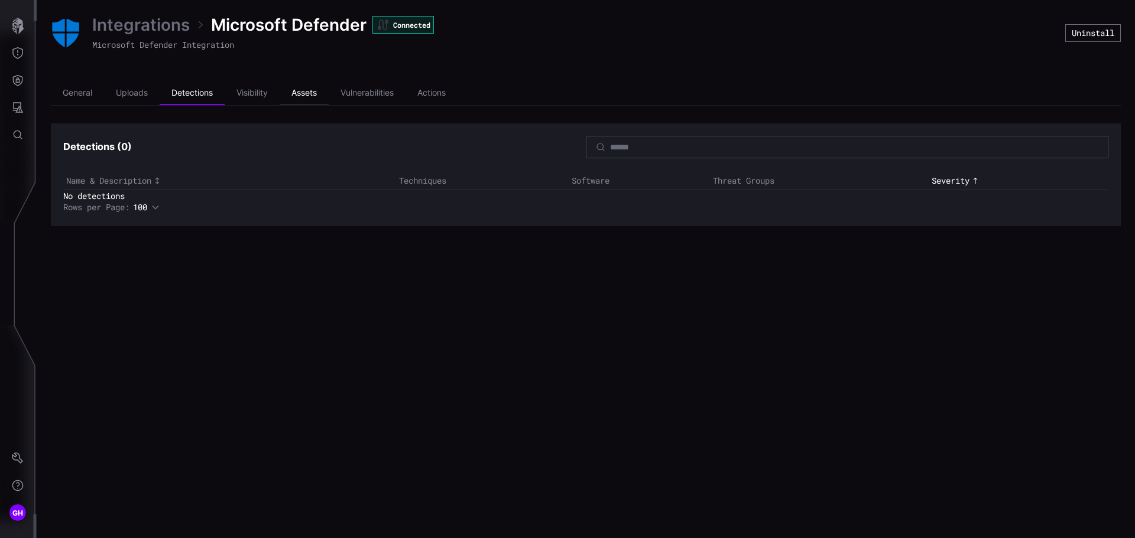
click at [310, 86] on li "Assets" at bounding box center [304, 94] width 49 height 24
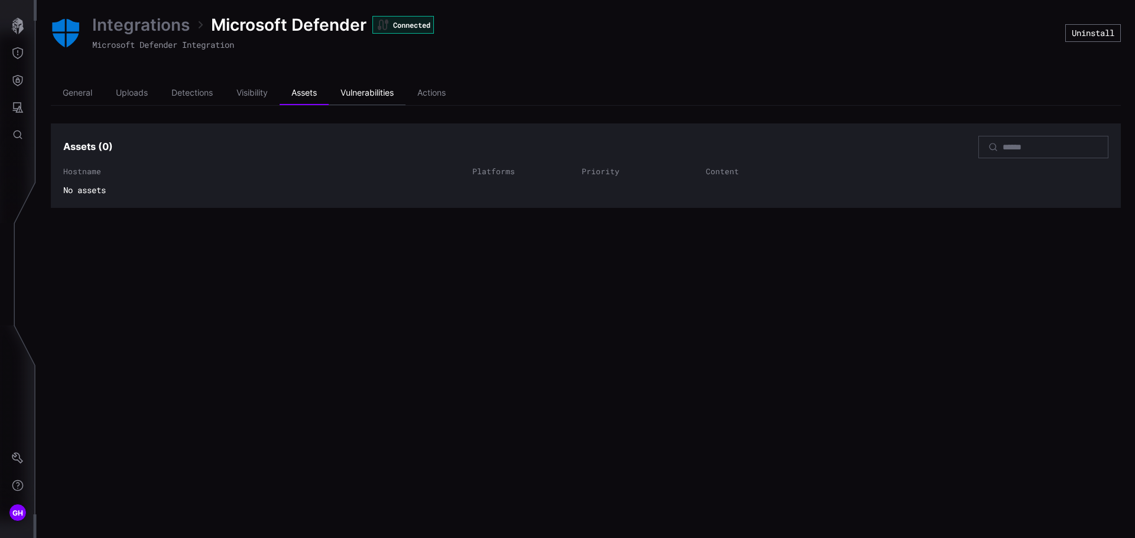
click at [352, 92] on li "Vulnerabilities" at bounding box center [367, 94] width 77 height 24
click at [298, 91] on li "Assets" at bounding box center [304, 94] width 49 height 24
click at [251, 92] on li "Visibility" at bounding box center [252, 94] width 55 height 24
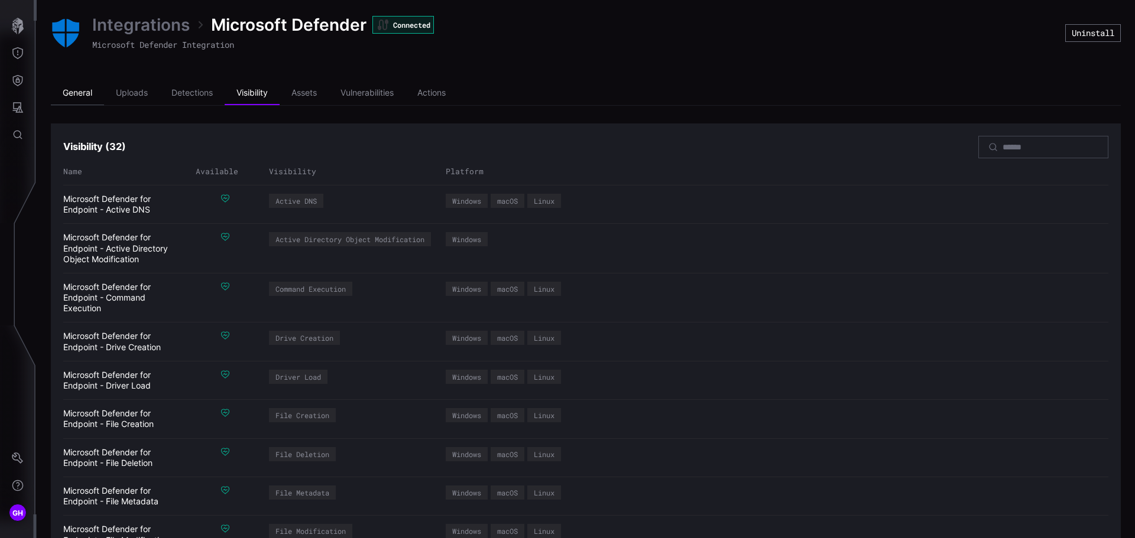
click at [93, 89] on li "General" at bounding box center [77, 94] width 53 height 24
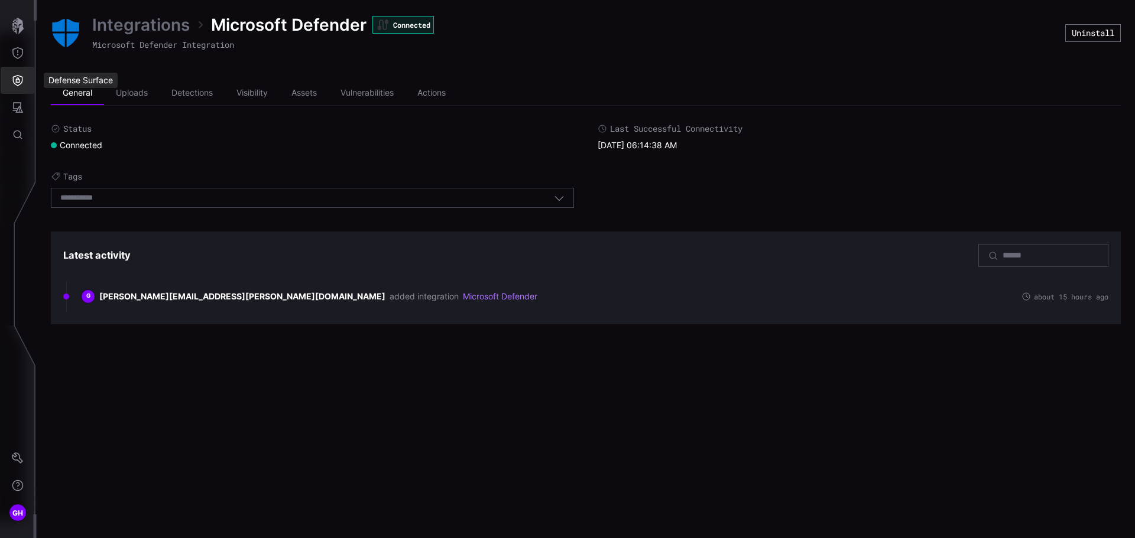
click at [21, 84] on icon "Defense Surface" at bounding box center [18, 80] width 12 height 12
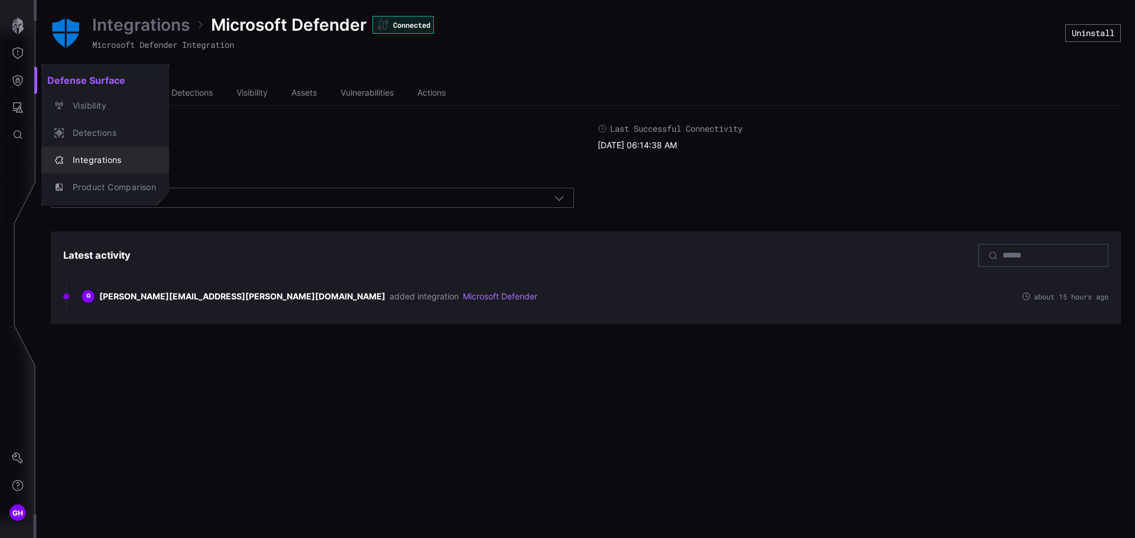
click at [89, 154] on div "Integrations" at bounding box center [111, 160] width 89 height 15
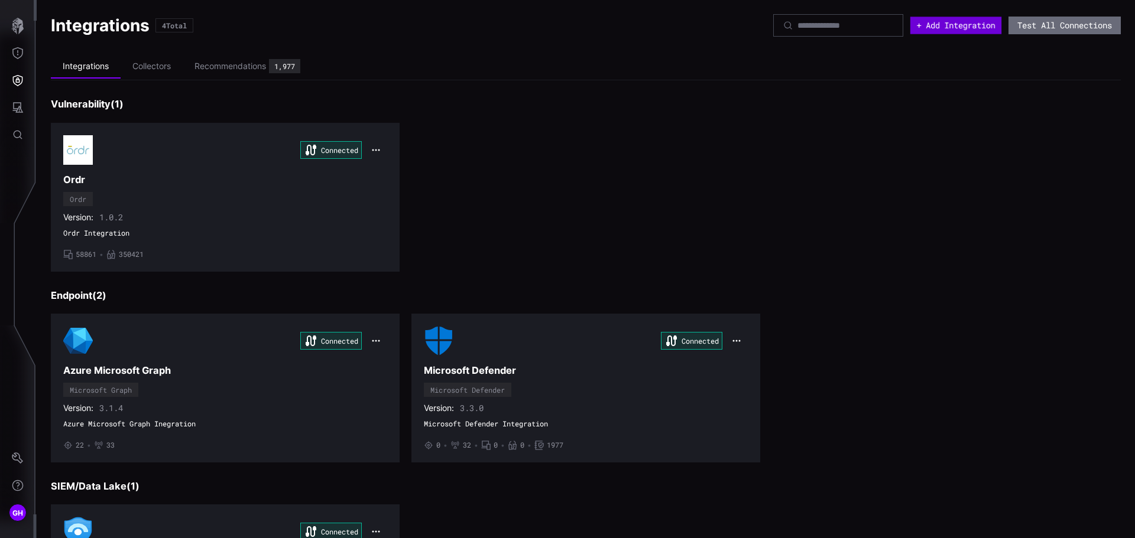
click at [931, 26] on button "+ Add Integration" at bounding box center [955, 25] width 91 height 17
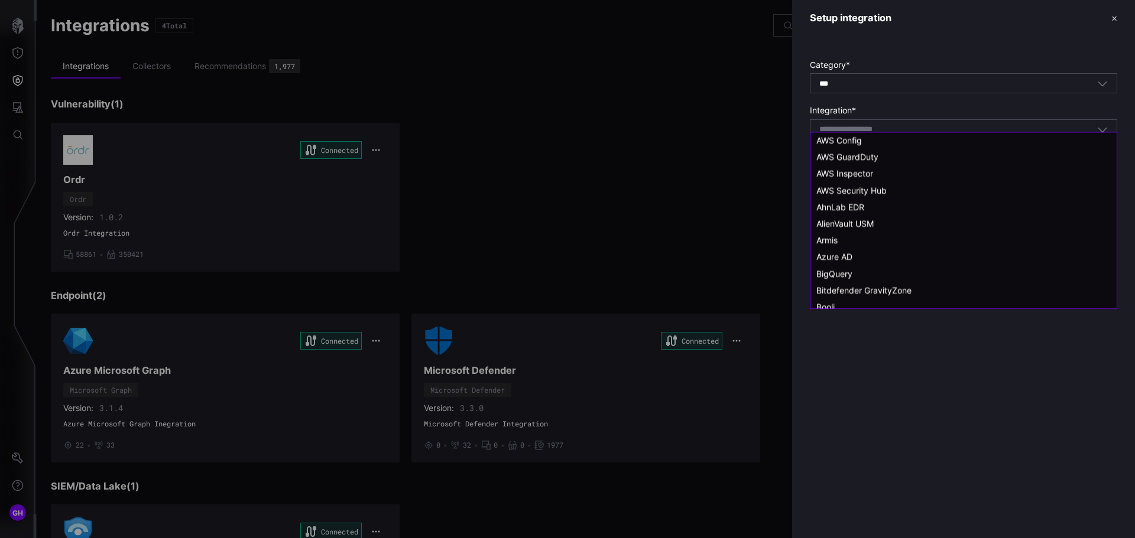
click at [879, 127] on input at bounding box center [861, 130] width 84 height 10
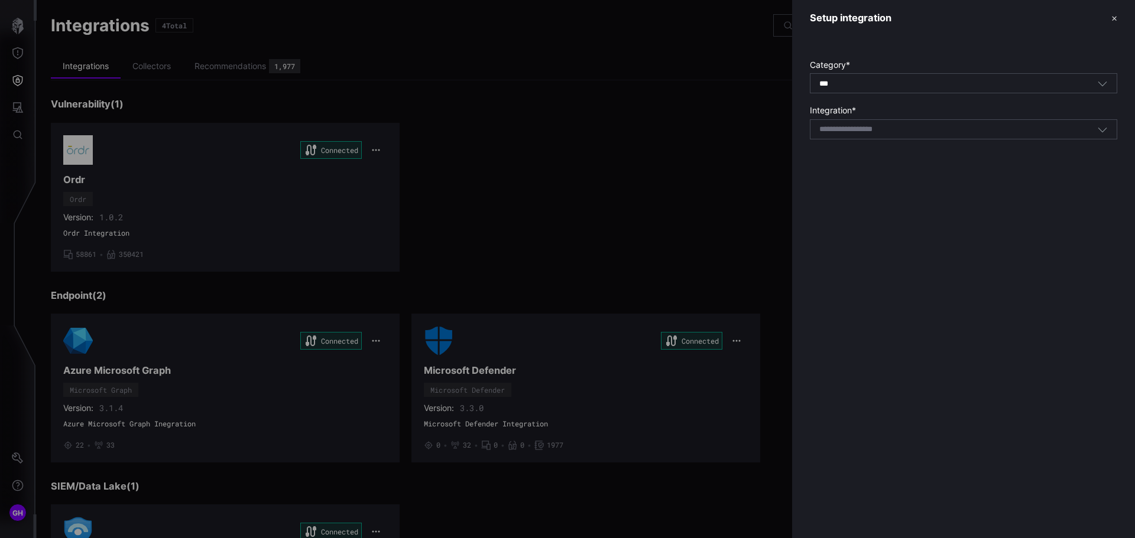
click at [691, 187] on div at bounding box center [567, 269] width 1135 height 538
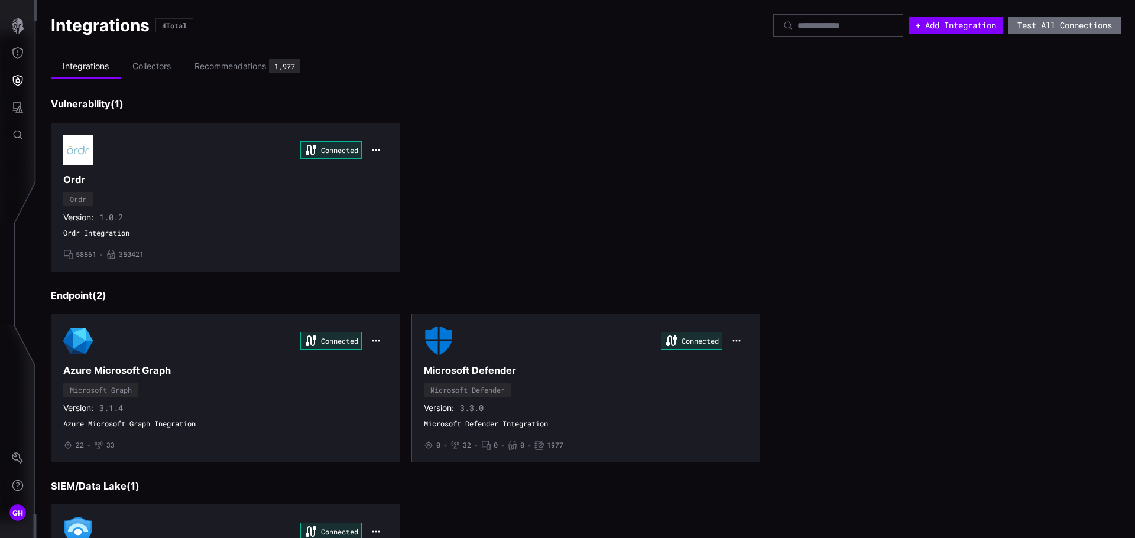
click at [574, 394] on div "Connected Microsoft Defender Microsoft Defender Version: 3.3.0 Microsoft Defend…" at bounding box center [586, 388] width 324 height 124
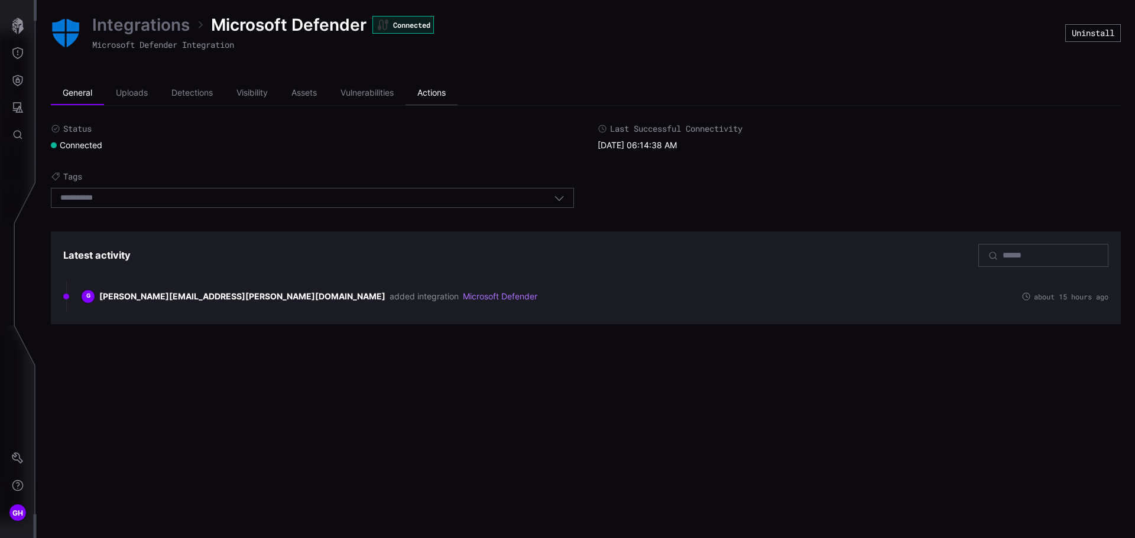
click at [451, 90] on li "Actions" at bounding box center [431, 94] width 52 height 24
